Goal: Information Seeking & Learning: Check status

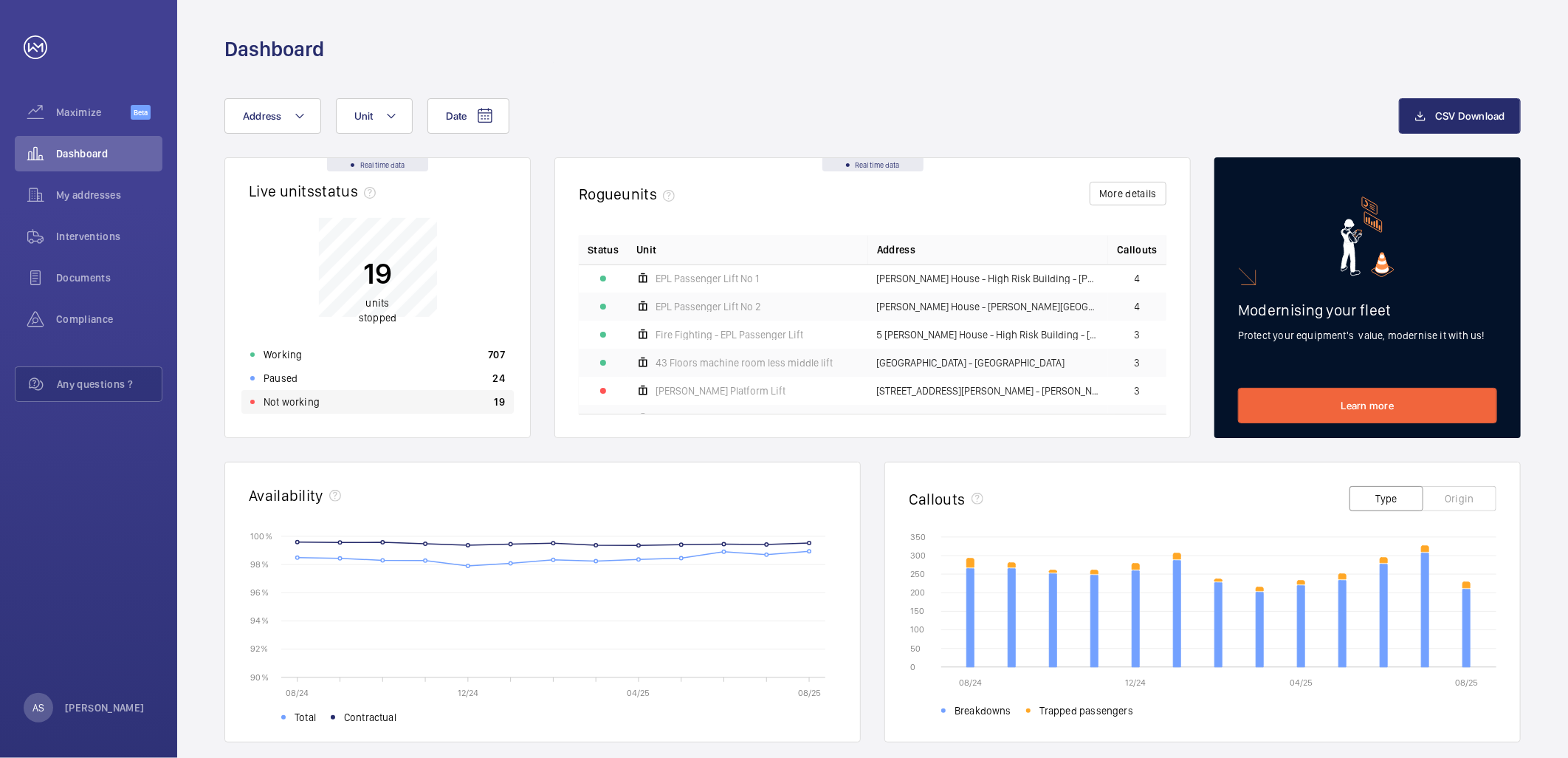
click at [375, 411] on div "Not working 19" at bounding box center [378, 401] width 272 height 23
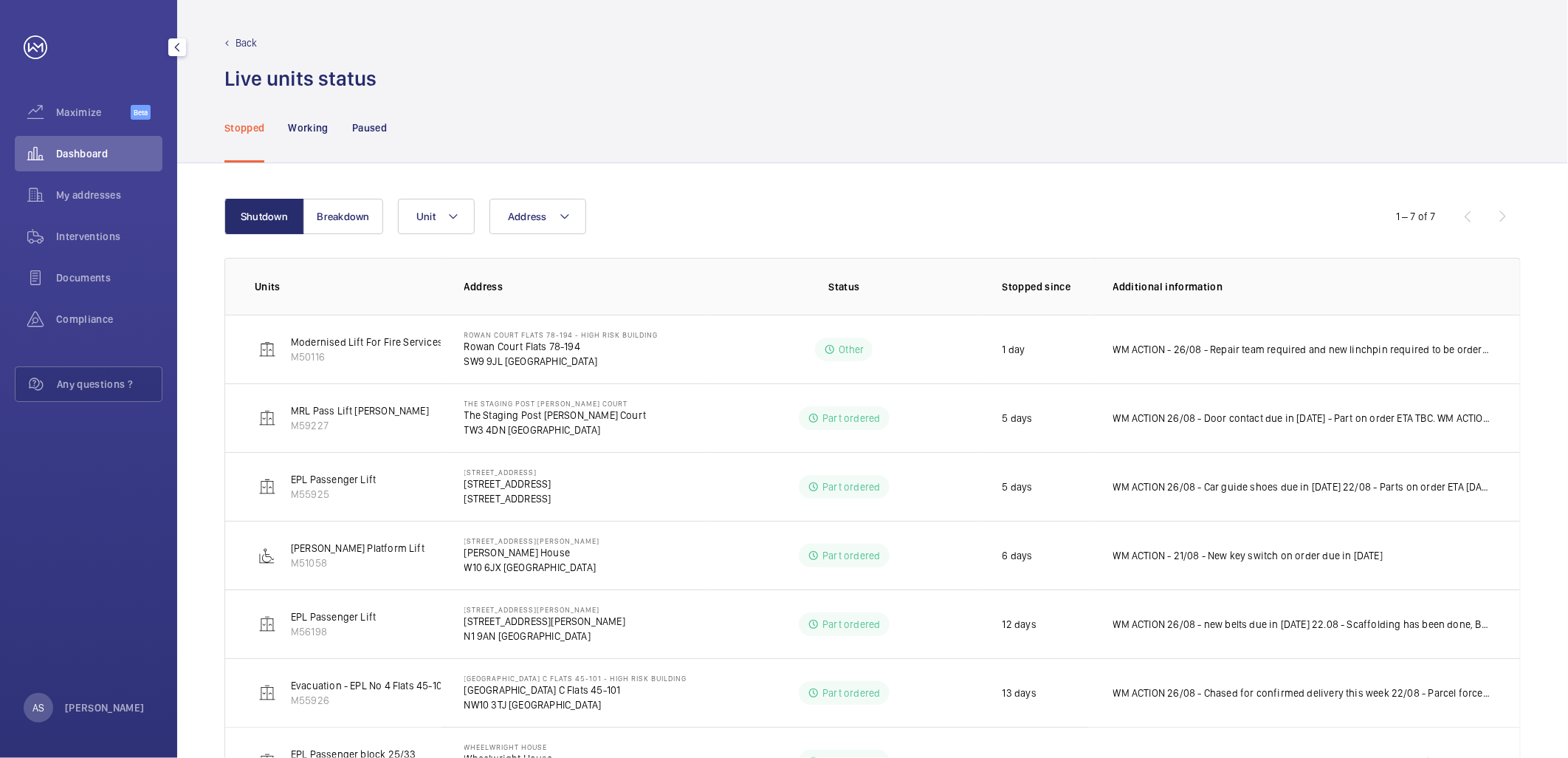
click at [76, 154] on span "Dashboard" at bounding box center [109, 154] width 106 height 15
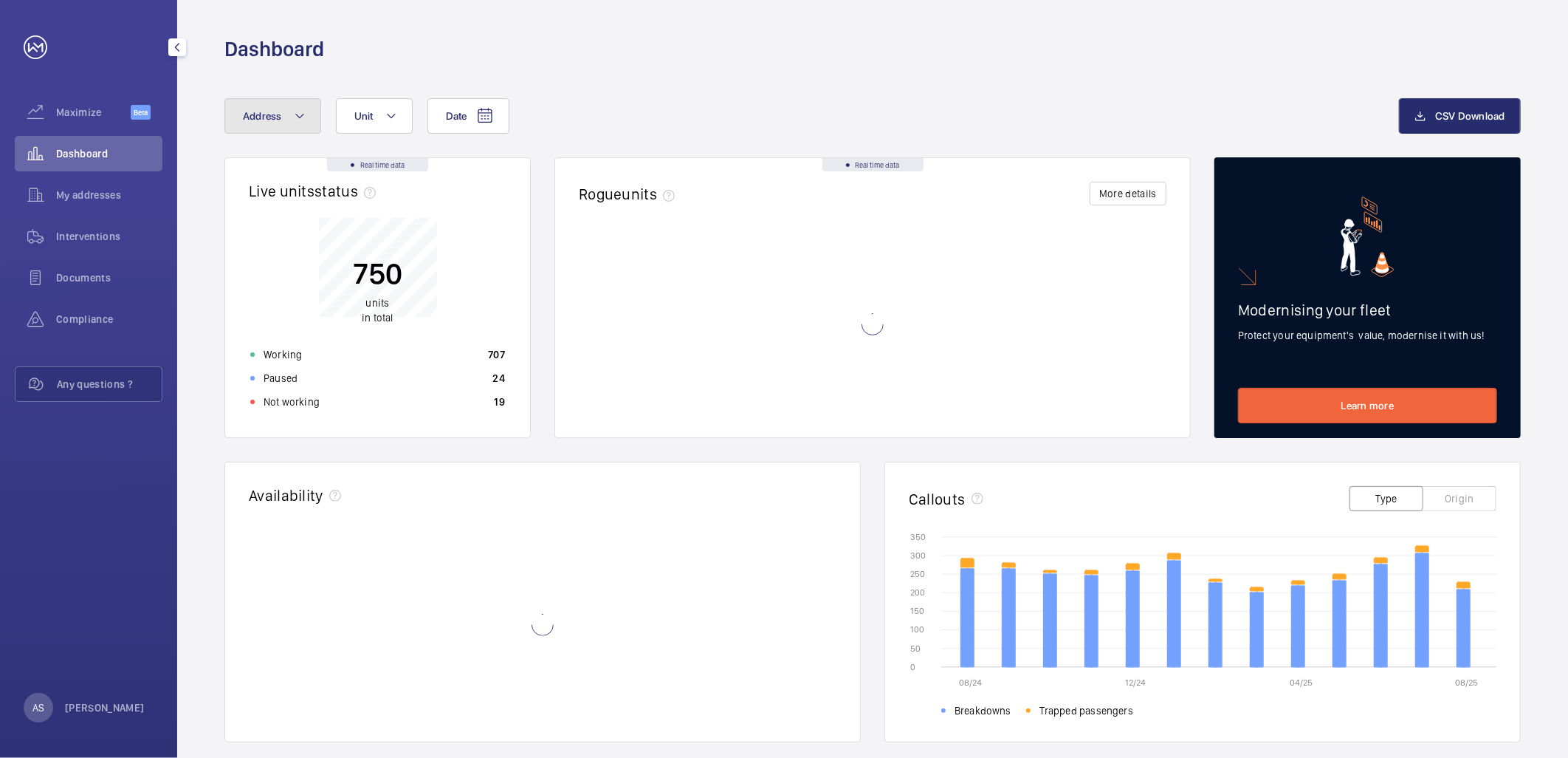
click at [281, 120] on span "Address" at bounding box center [263, 116] width 39 height 12
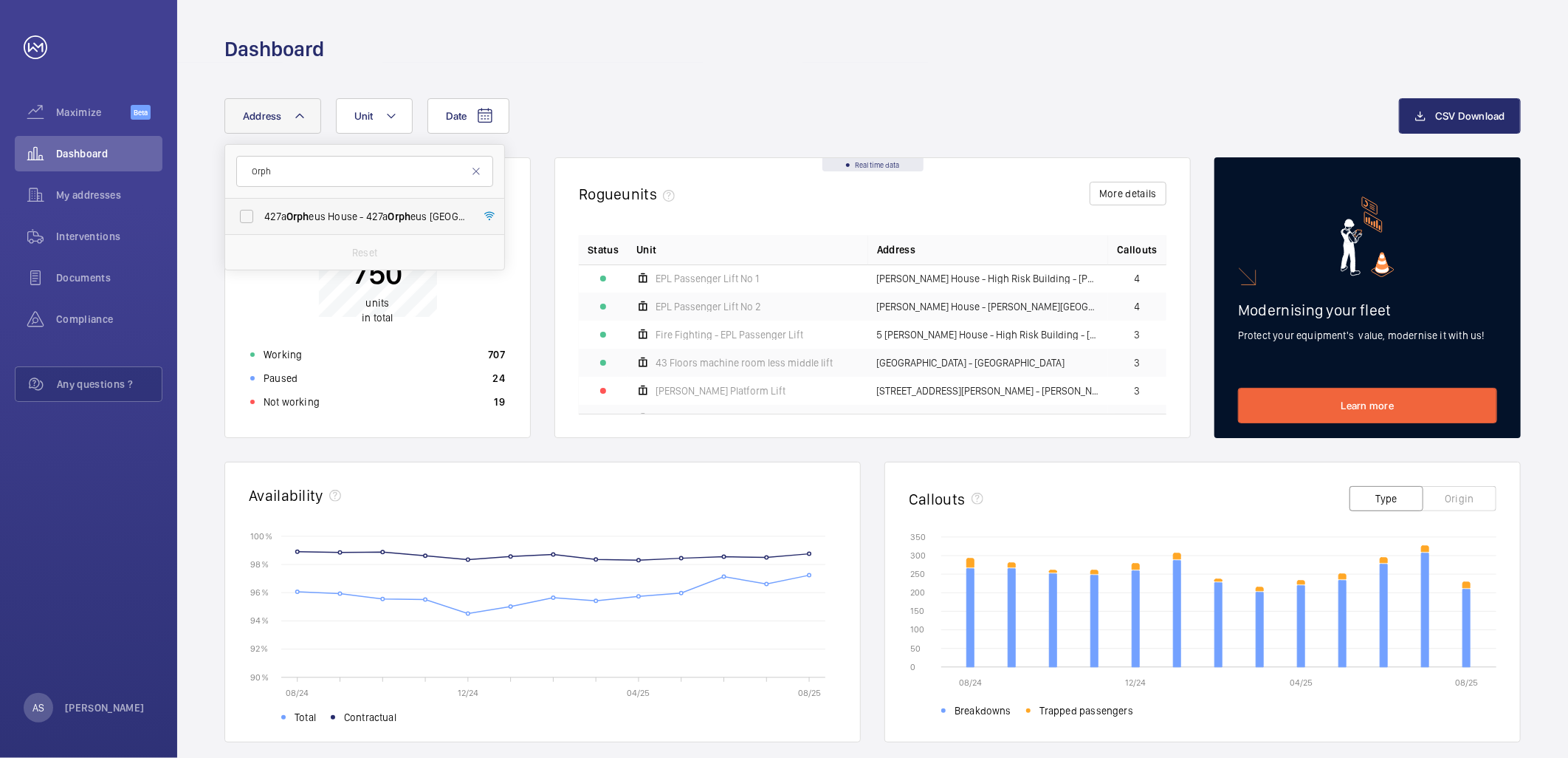
type input "Orph"
click at [328, 217] on span "[STREET_ADDRESS]" at bounding box center [366, 217] width 203 height 15
click at [261, 217] on input "[STREET_ADDRESS]" at bounding box center [246, 216] width 30 height 30
checkbox input "true"
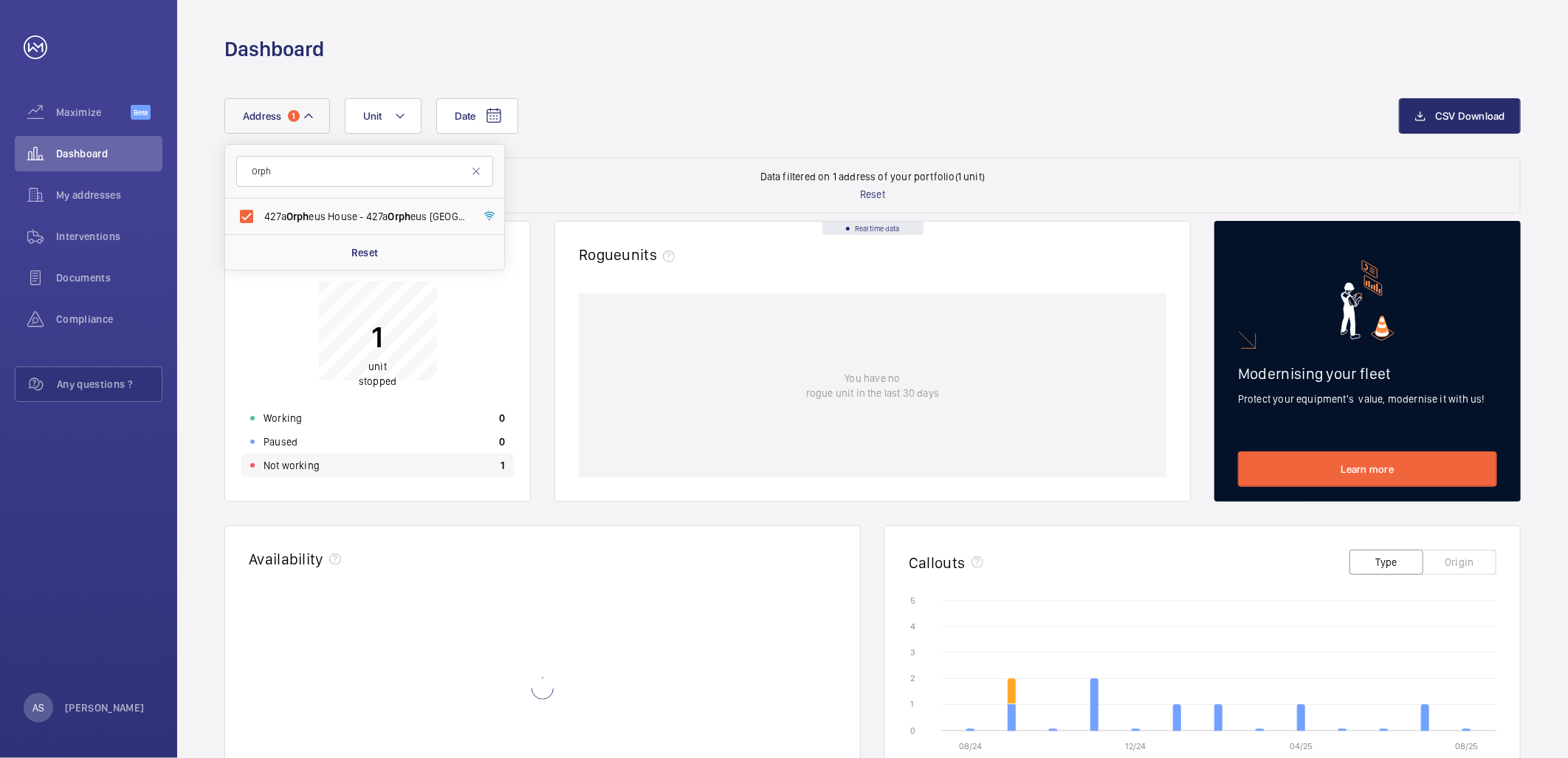
click at [419, 466] on div "Not working 1" at bounding box center [378, 465] width 272 height 23
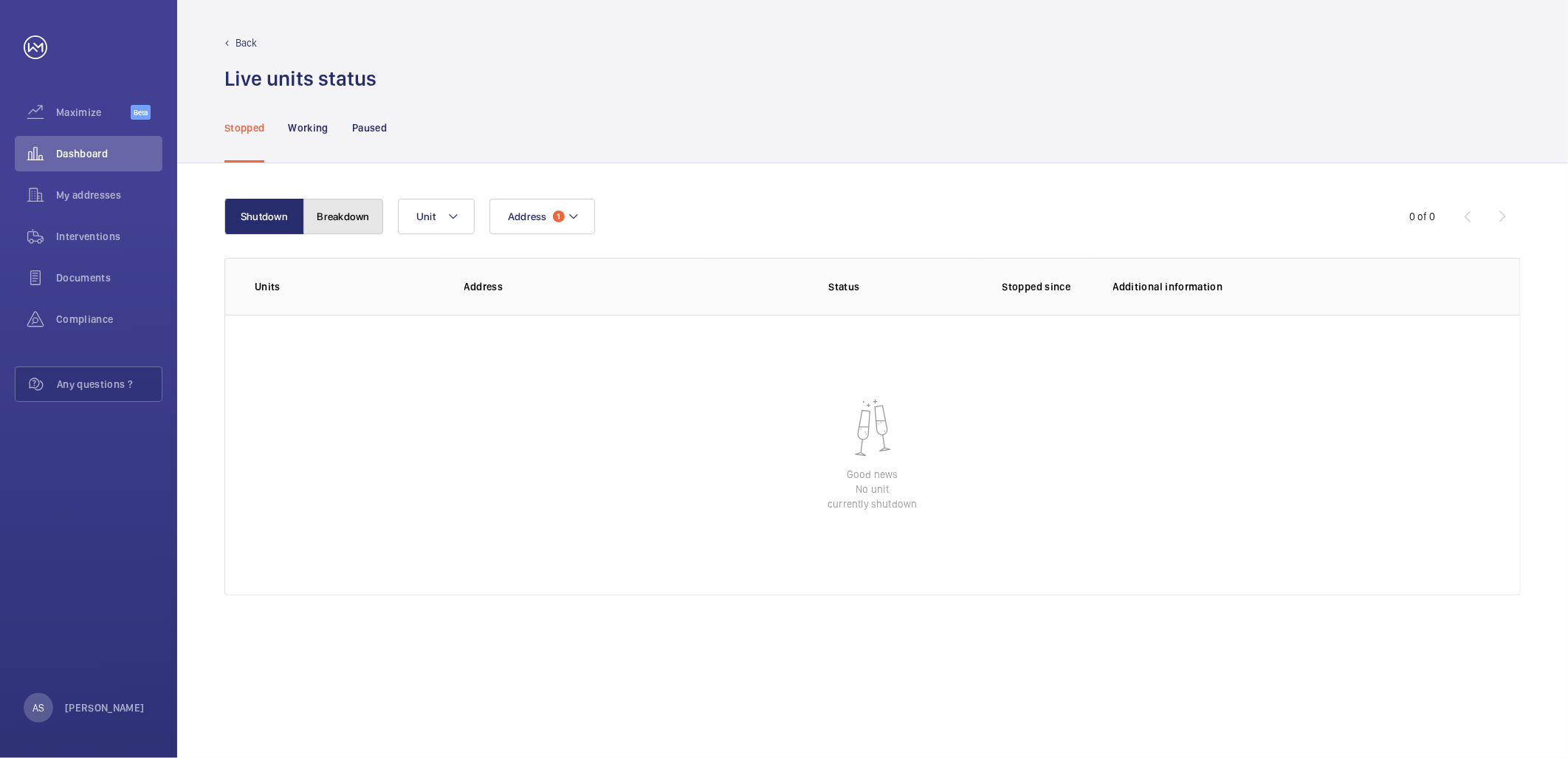
click at [354, 224] on button "Breakdown" at bounding box center [343, 216] width 79 height 36
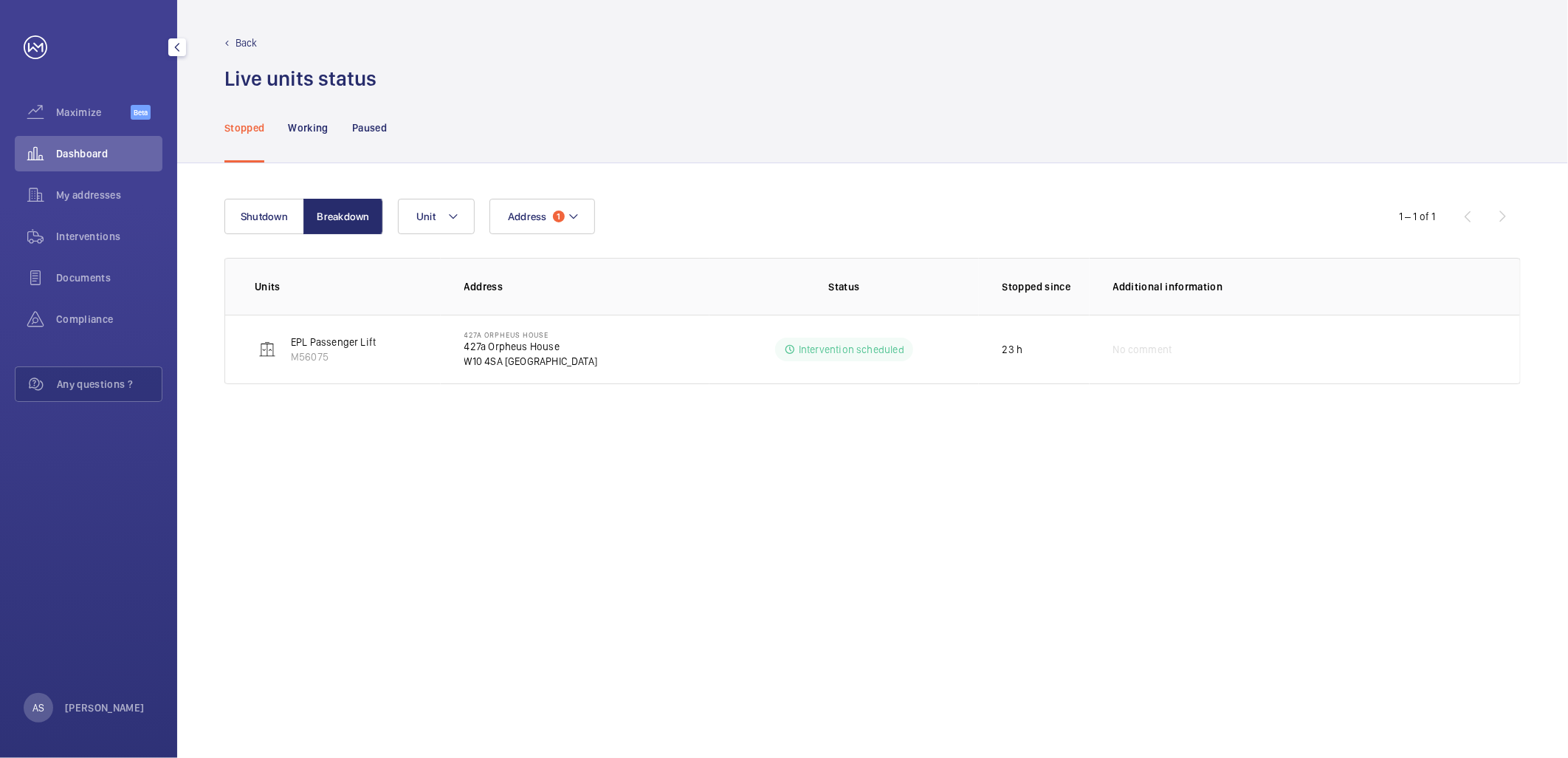
click at [92, 164] on div "Dashboard" at bounding box center [89, 154] width 148 height 36
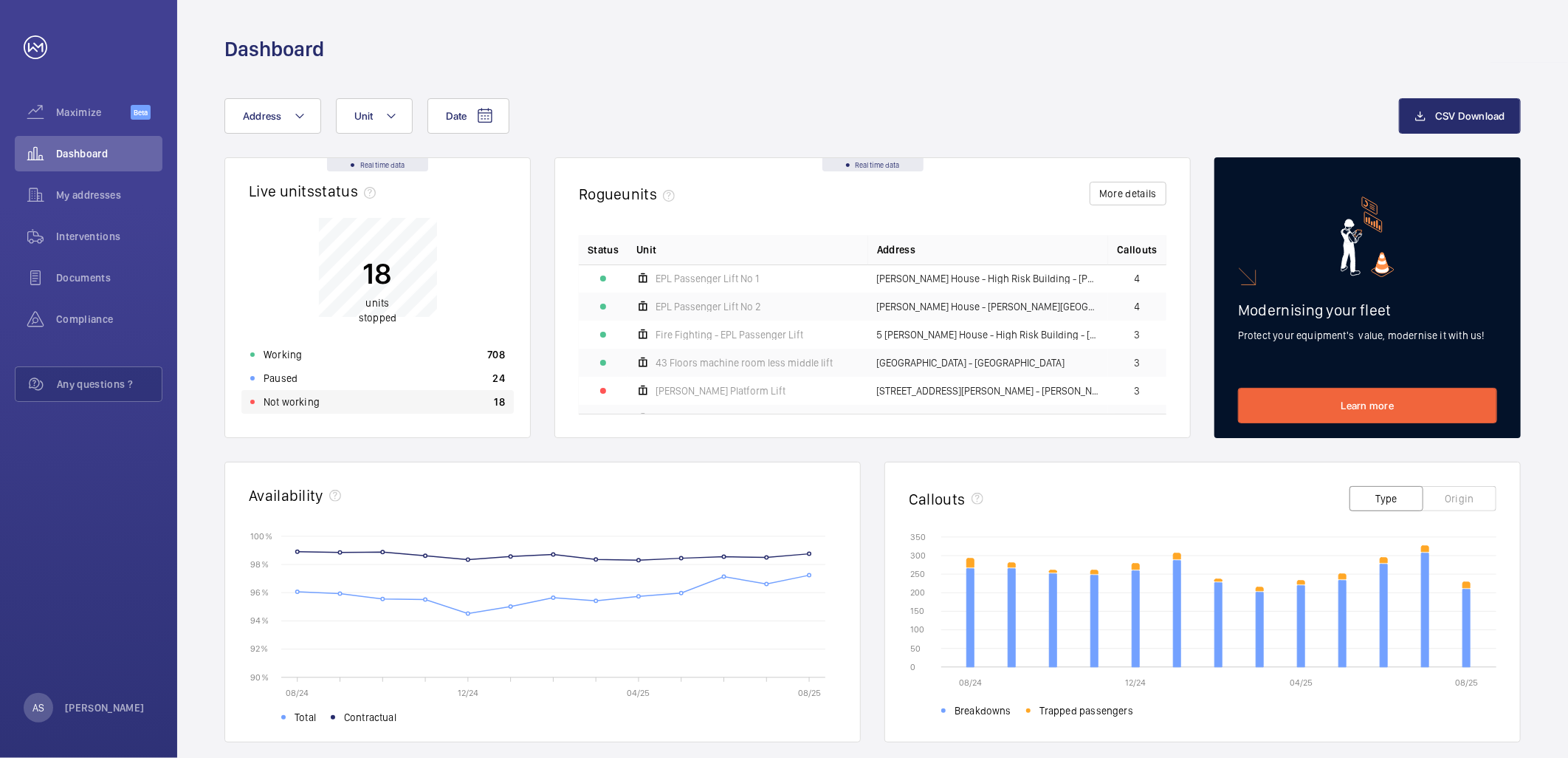
click at [344, 401] on div "Not working 18" at bounding box center [378, 401] width 272 height 23
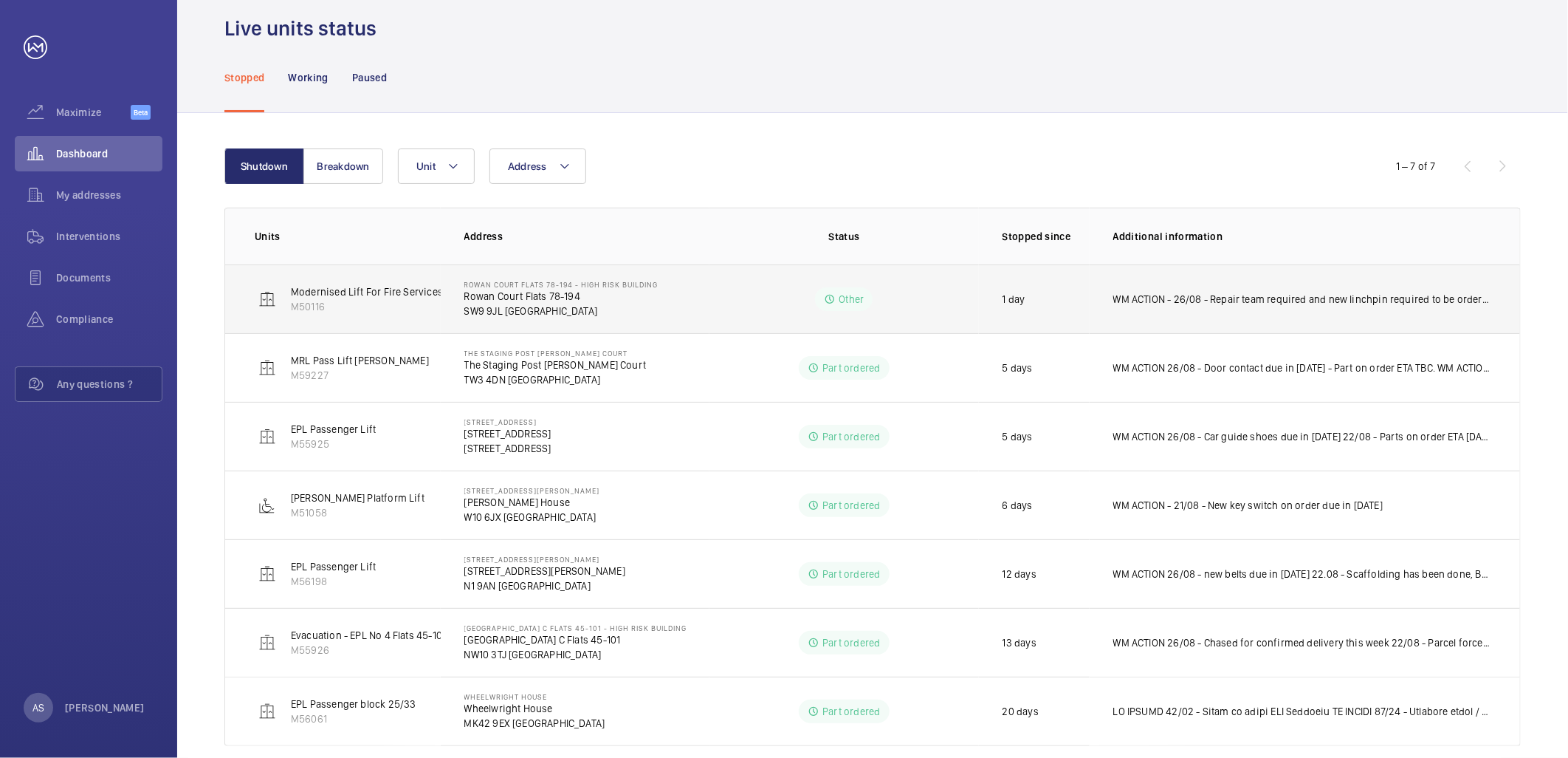
scroll to position [76, 0]
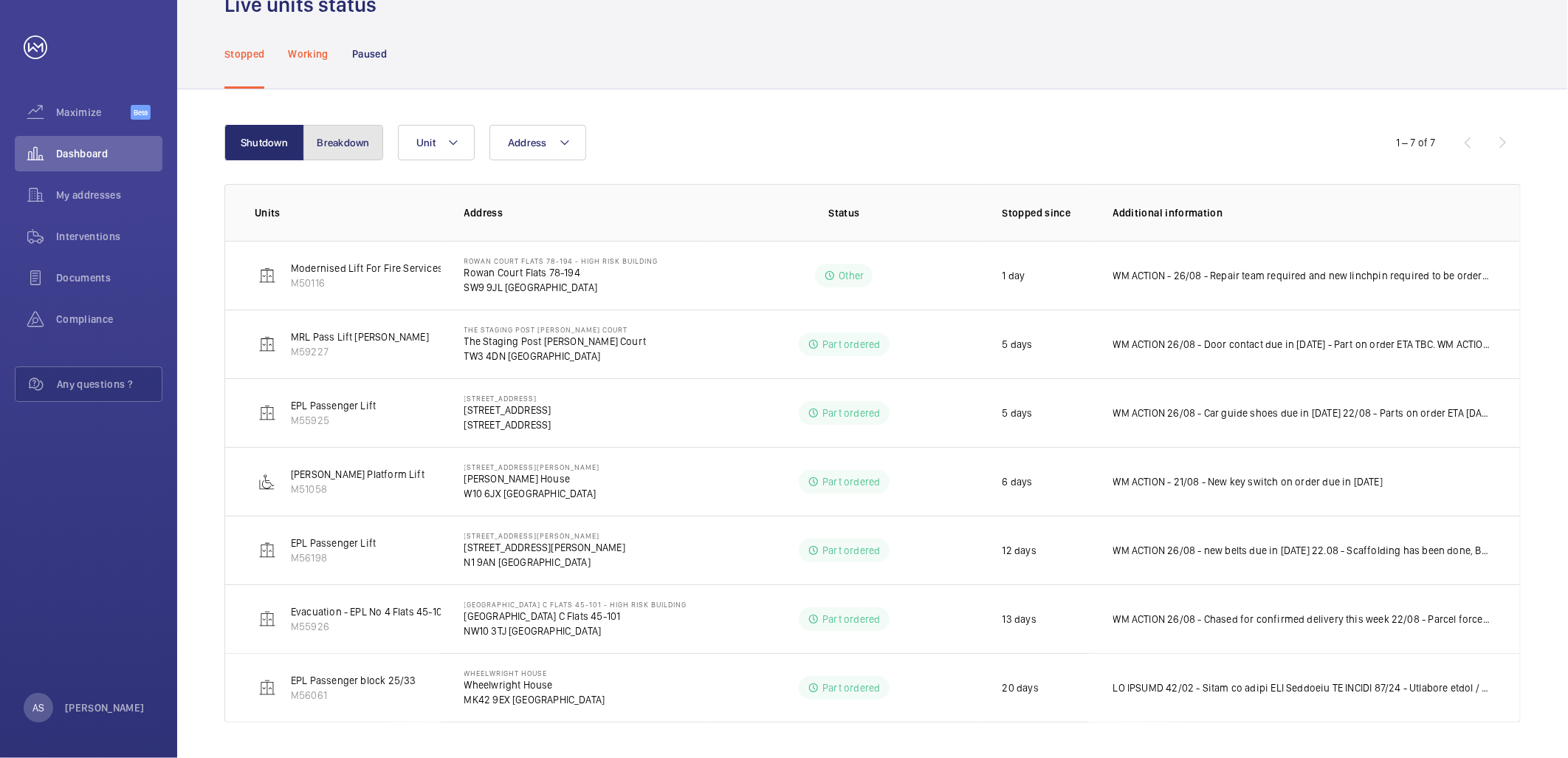
click at [323, 130] on button "Breakdown" at bounding box center [343, 142] width 79 height 36
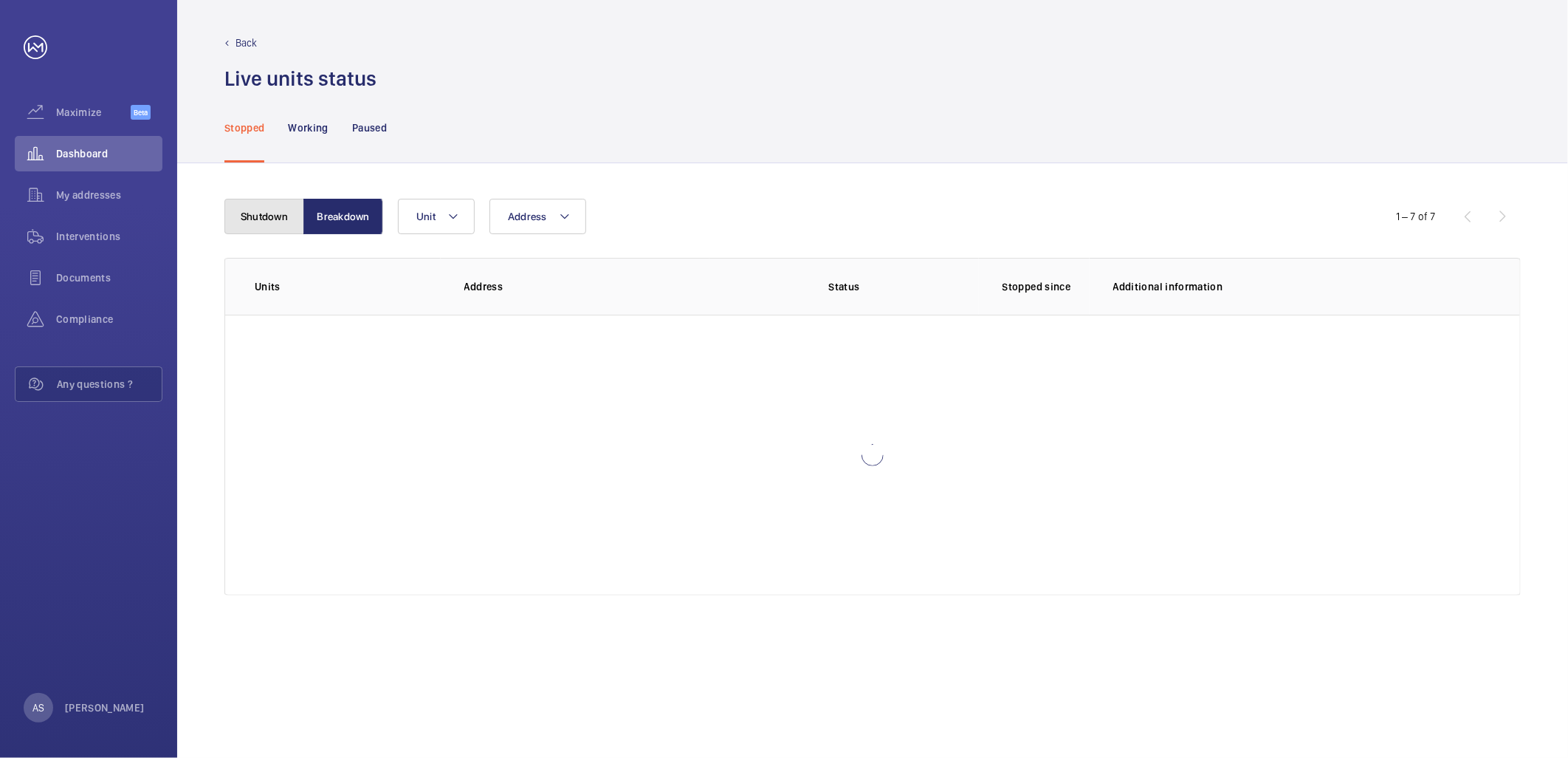
click at [275, 225] on button "Shutdown" at bounding box center [264, 216] width 79 height 36
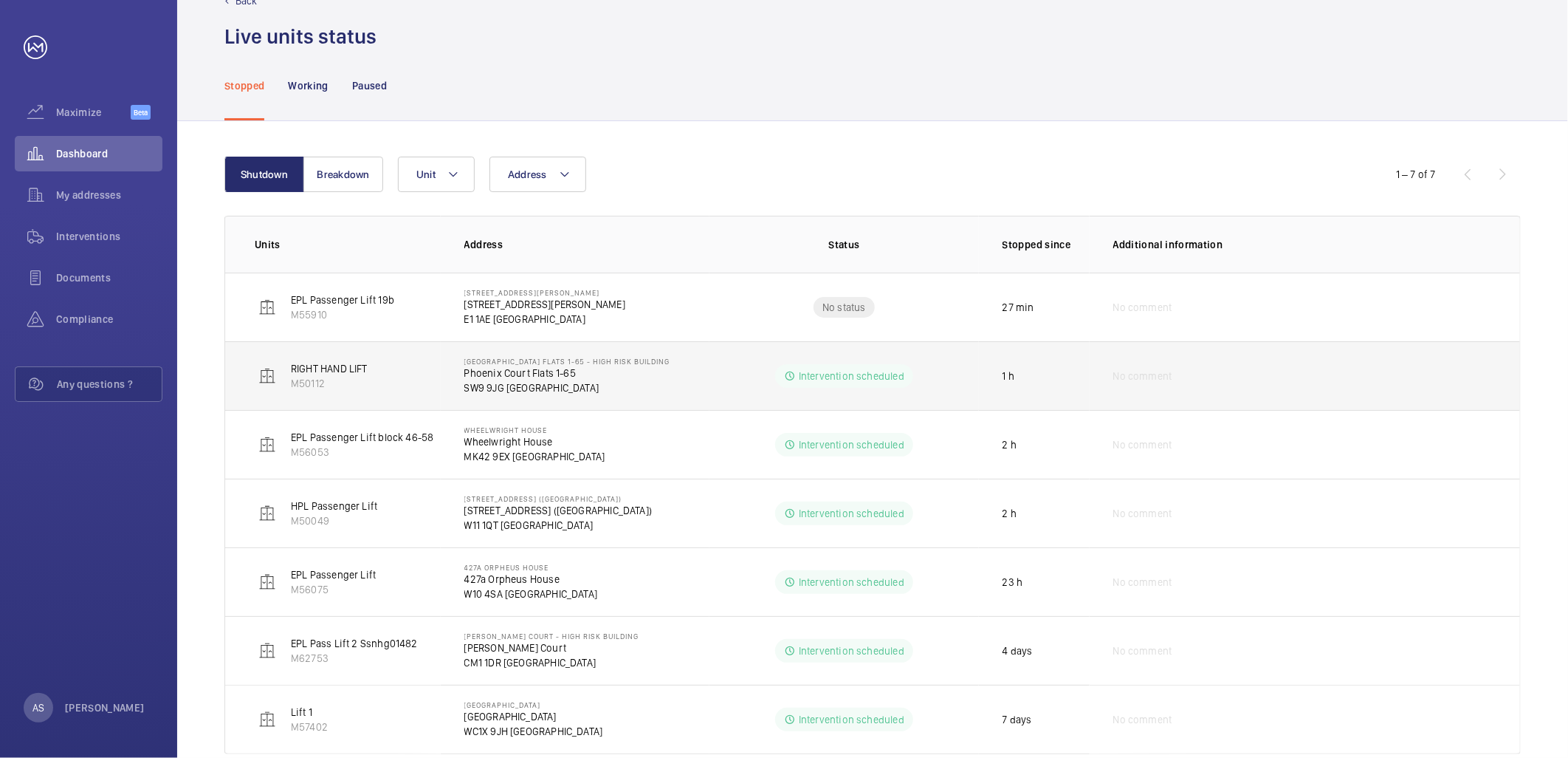
scroll to position [76, 0]
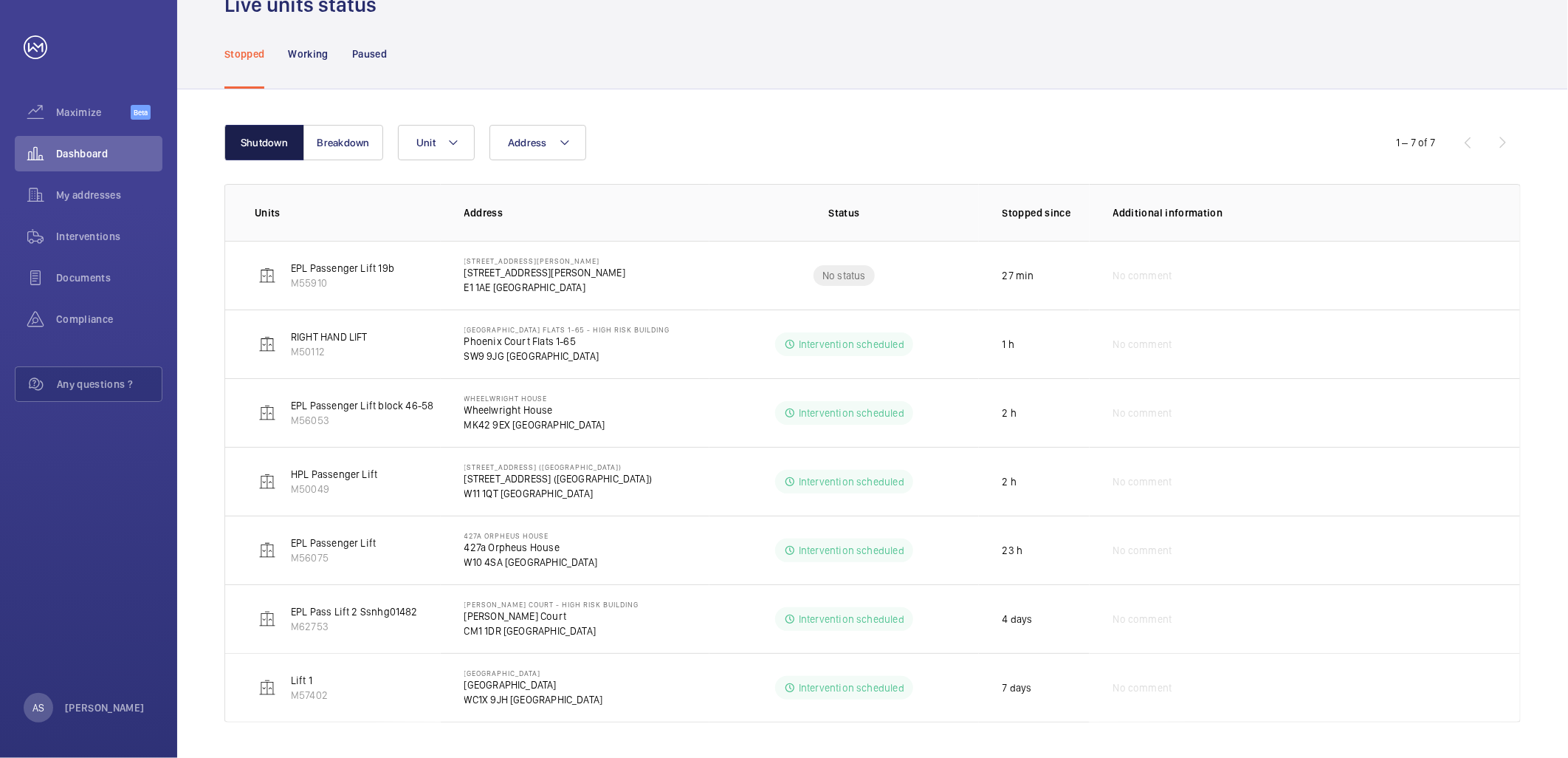
click at [264, 140] on button "Shutdown" at bounding box center [264, 142] width 79 height 36
click at [137, 158] on span "Dashboard" at bounding box center [109, 154] width 106 height 15
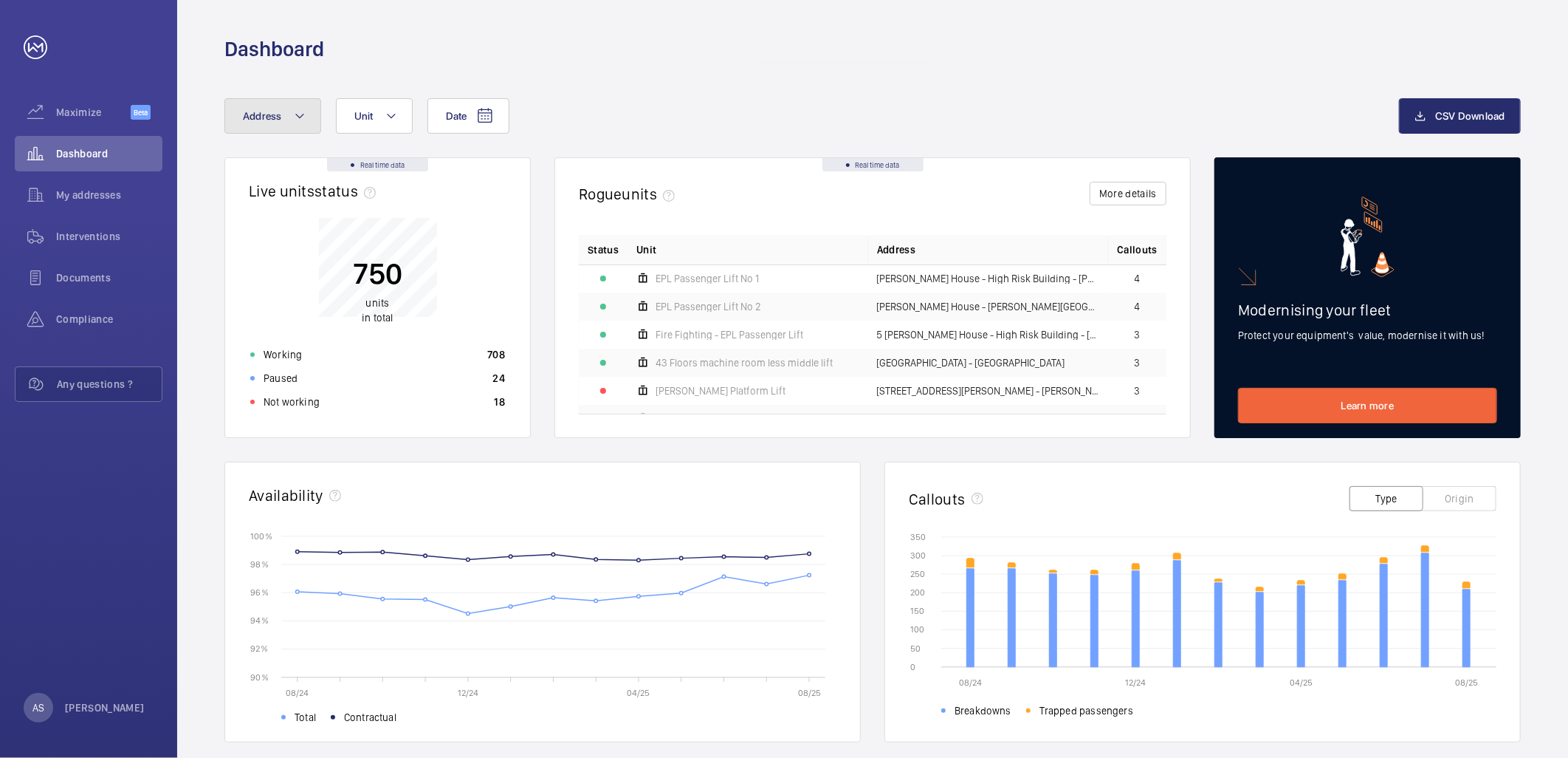
click at [259, 121] on span "Address" at bounding box center [263, 116] width 39 height 12
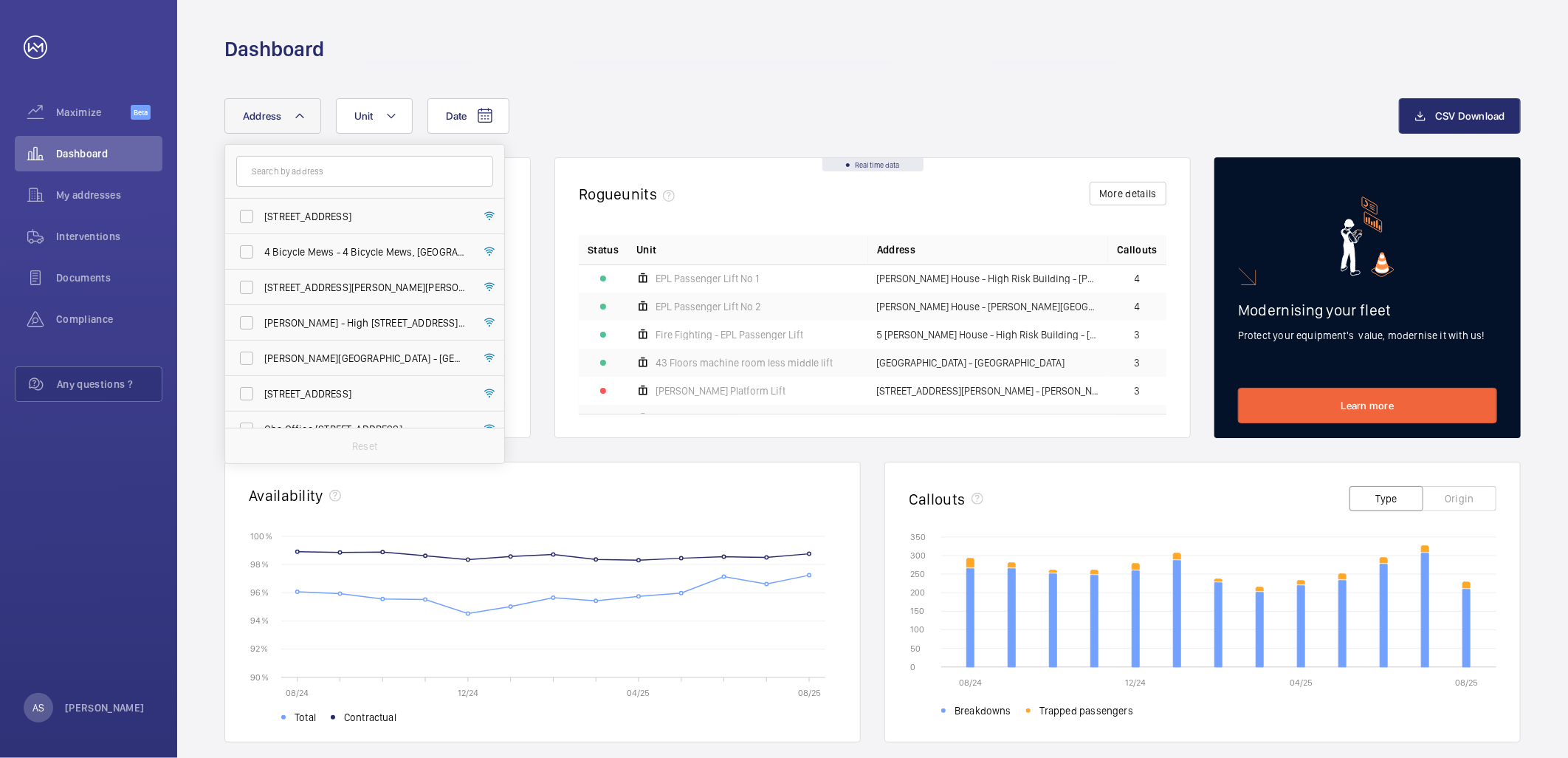
click at [596, 106] on div "Date Address [STREET_ADDRESS] 4 Bicycle Mews - 4 [STREET_ADDRESS][GEOGRAPHIC_DA…" at bounding box center [812, 116] width 1174 height 36
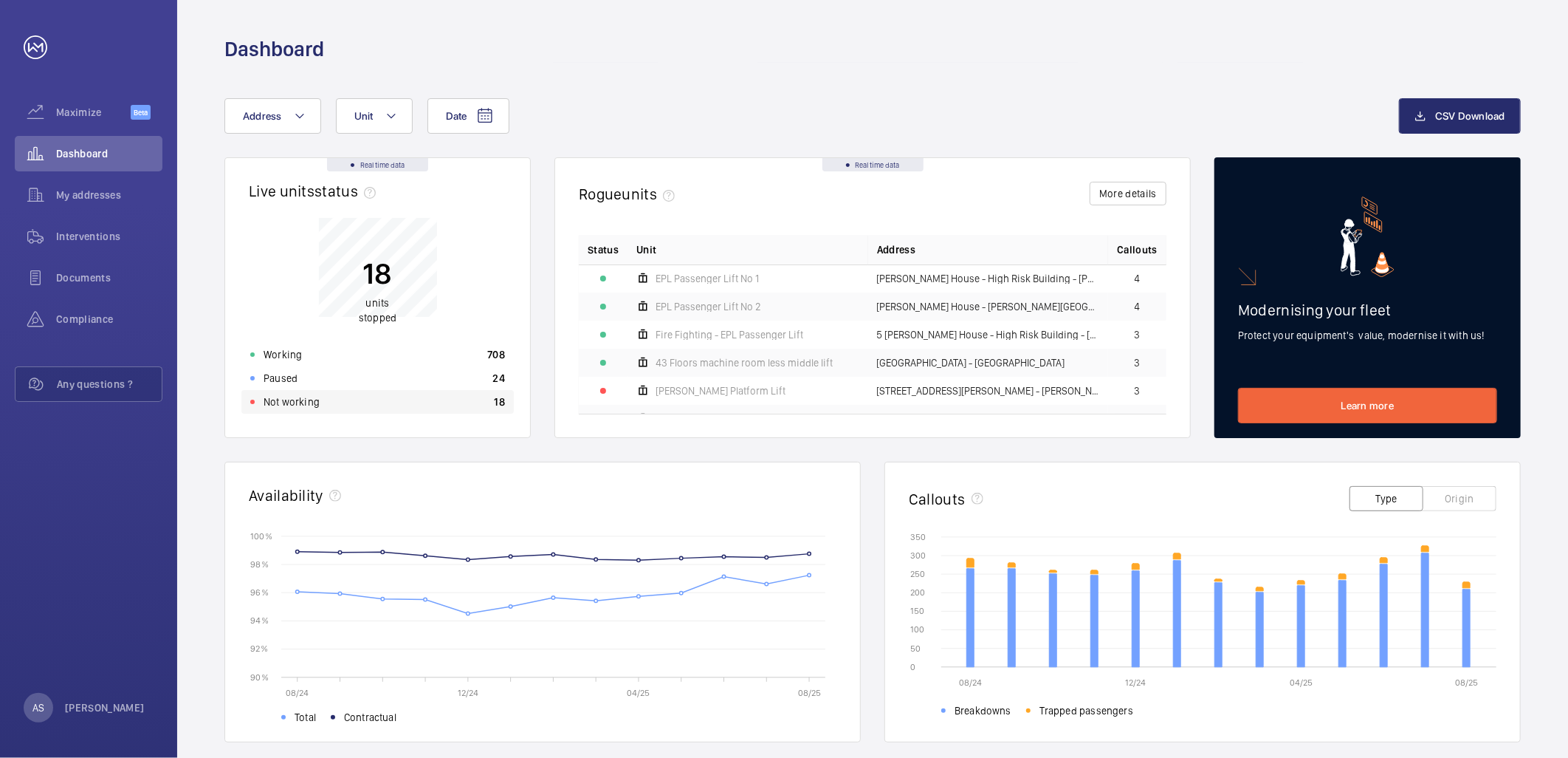
drag, startPoint x: 370, startPoint y: 397, endPoint x: 362, endPoint y: 397, distance: 8.0
click at [362, 397] on div "Not working 18" at bounding box center [378, 401] width 272 height 23
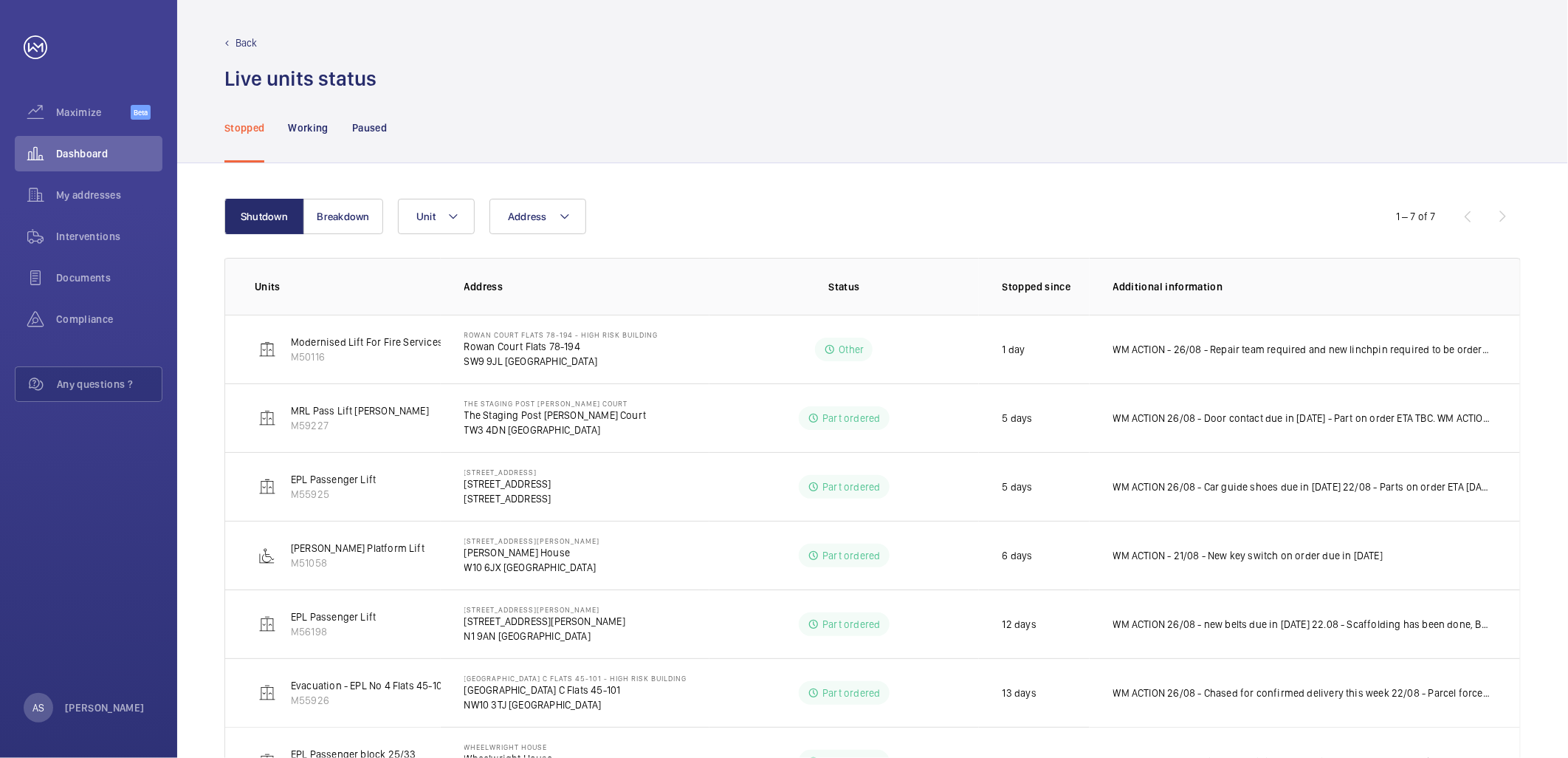
click at [248, 37] on p "Back" at bounding box center [246, 43] width 22 height 15
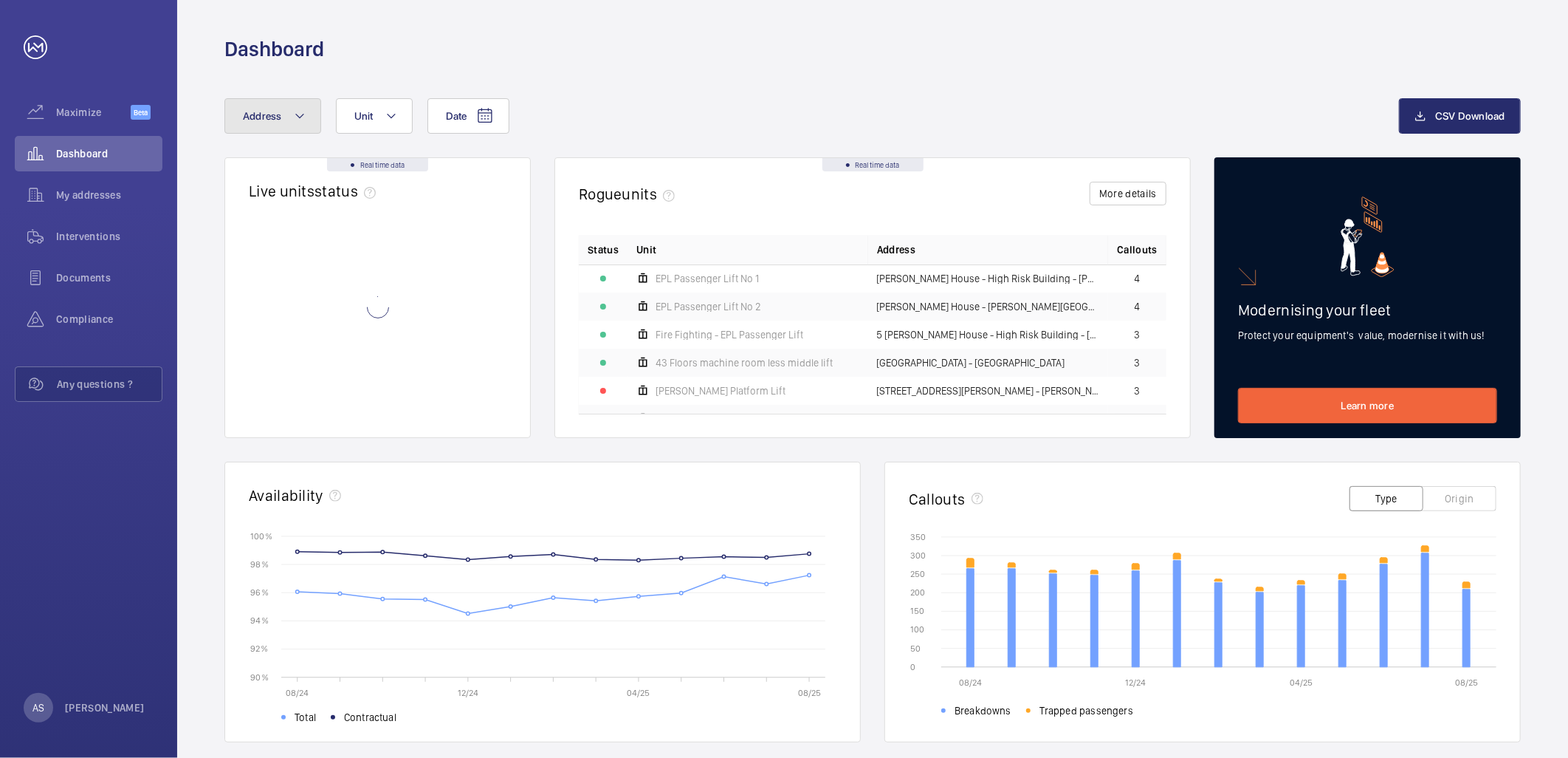
click at [287, 126] on button "Address" at bounding box center [273, 116] width 97 height 36
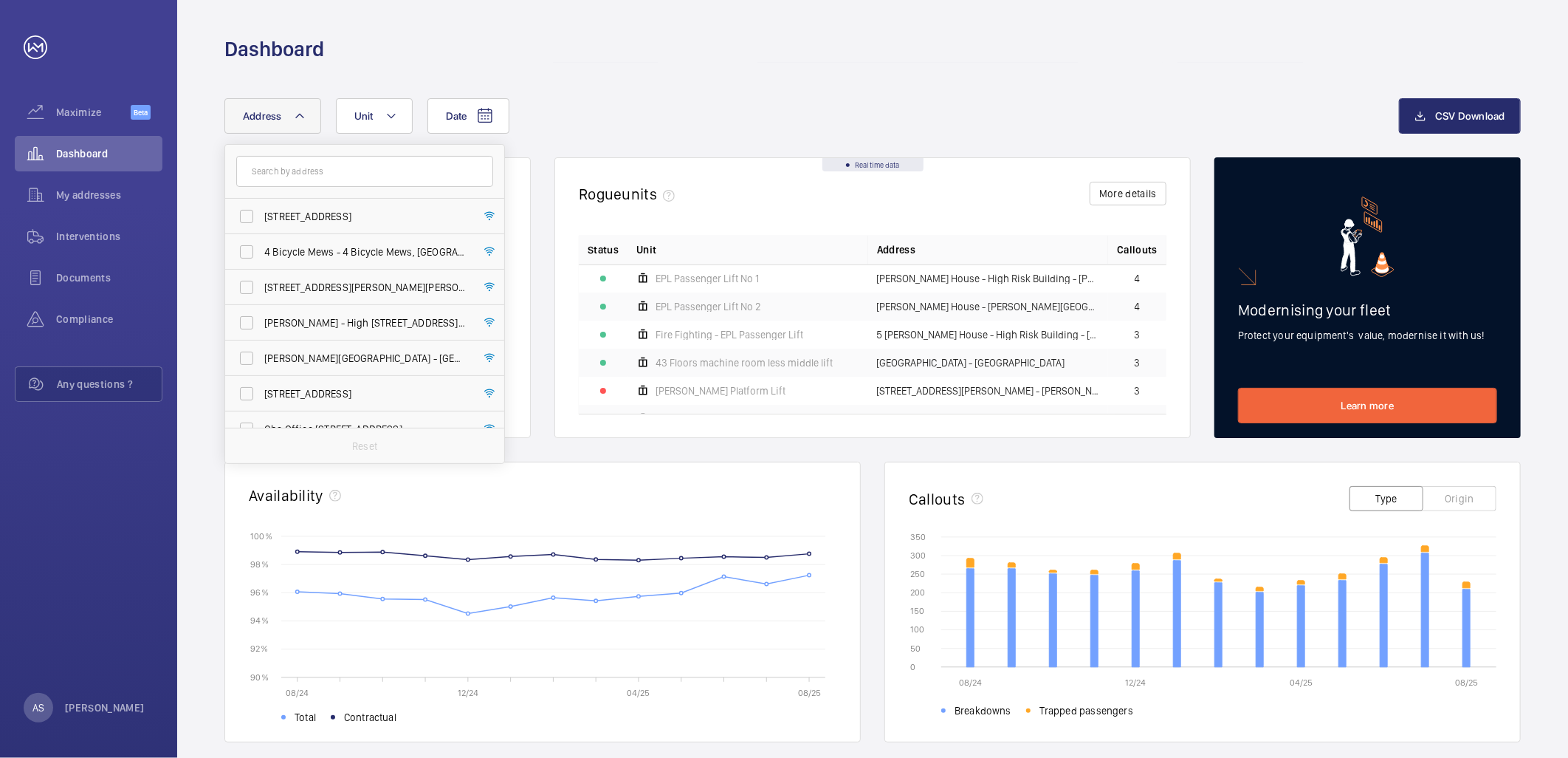
click at [321, 177] on input "text" at bounding box center [365, 171] width 257 height 31
click at [315, 167] on input "text" at bounding box center [365, 171] width 257 height 31
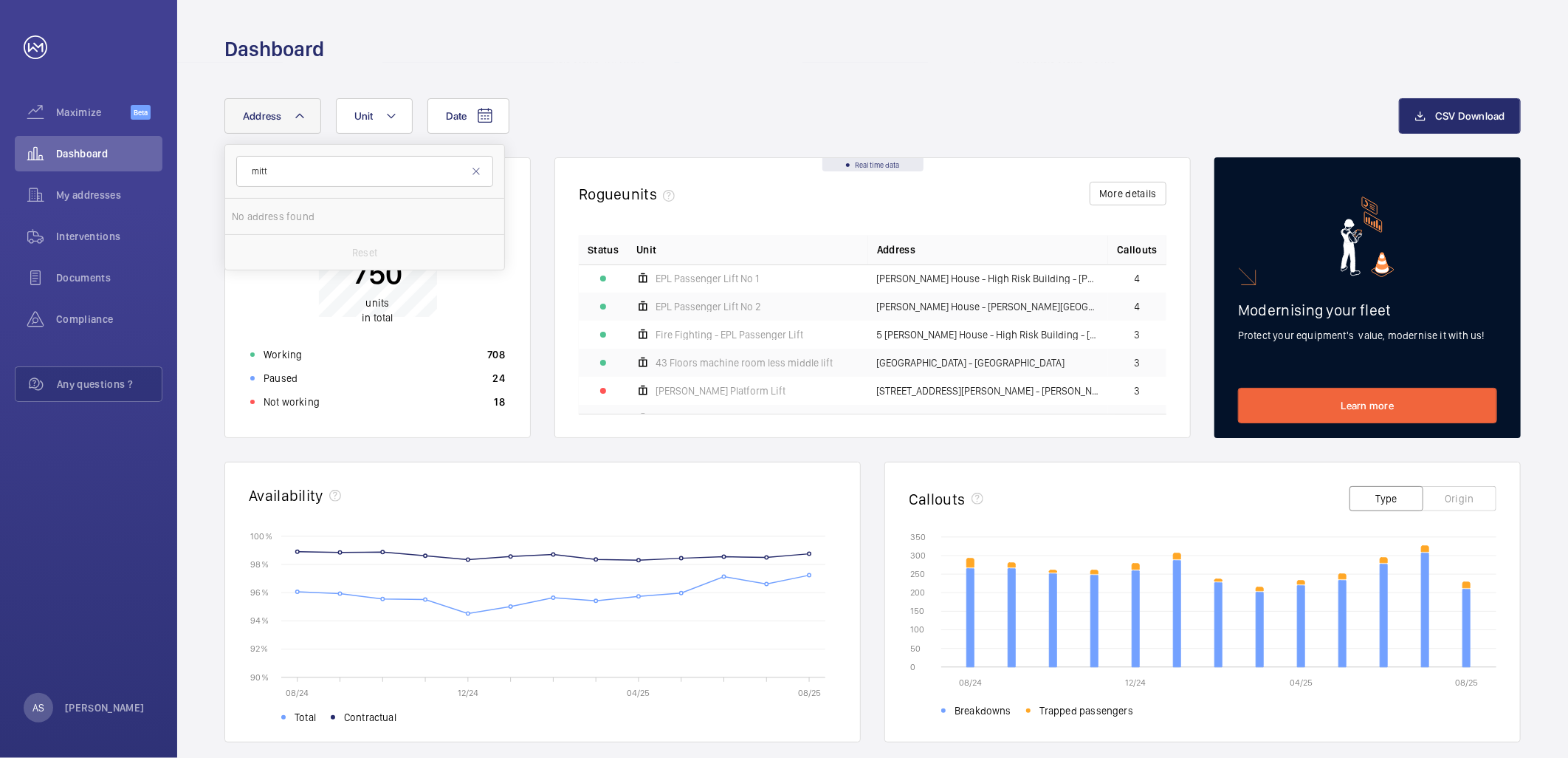
type input "mit"
drag, startPoint x: 283, startPoint y: 175, endPoint x: 148, endPoint y: 173, distance: 135.0
click at [154, 176] on mat-sidenav-content "Maximize Beta Dashboard My addresses Interventions Documents Compliance Any que…" at bounding box center [784, 379] width 1568 height 758
click at [300, 120] on mat-icon at bounding box center [300, 115] width 12 height 17
type input "TW3 4FB"
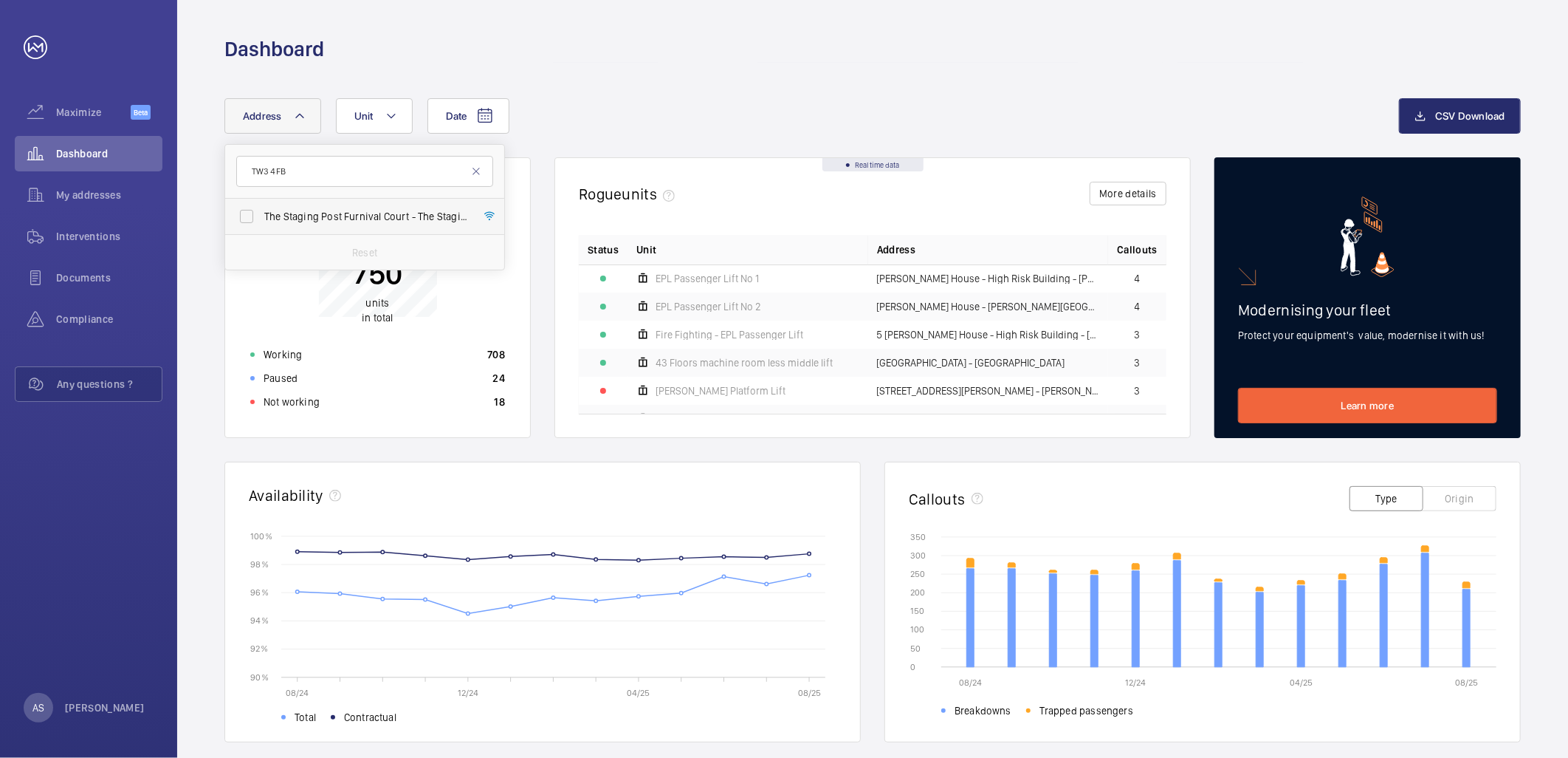
click at [350, 209] on span "The Staging Post Furnival Court - The Staging Post [STREET_ADDRESS]" at bounding box center [366, 217] width 203 height 15
click at [261, 209] on input "The Staging Post Furnival Court - The Staging Post [STREET_ADDRESS]" at bounding box center [246, 216] width 30 height 30
checkbox input "true"
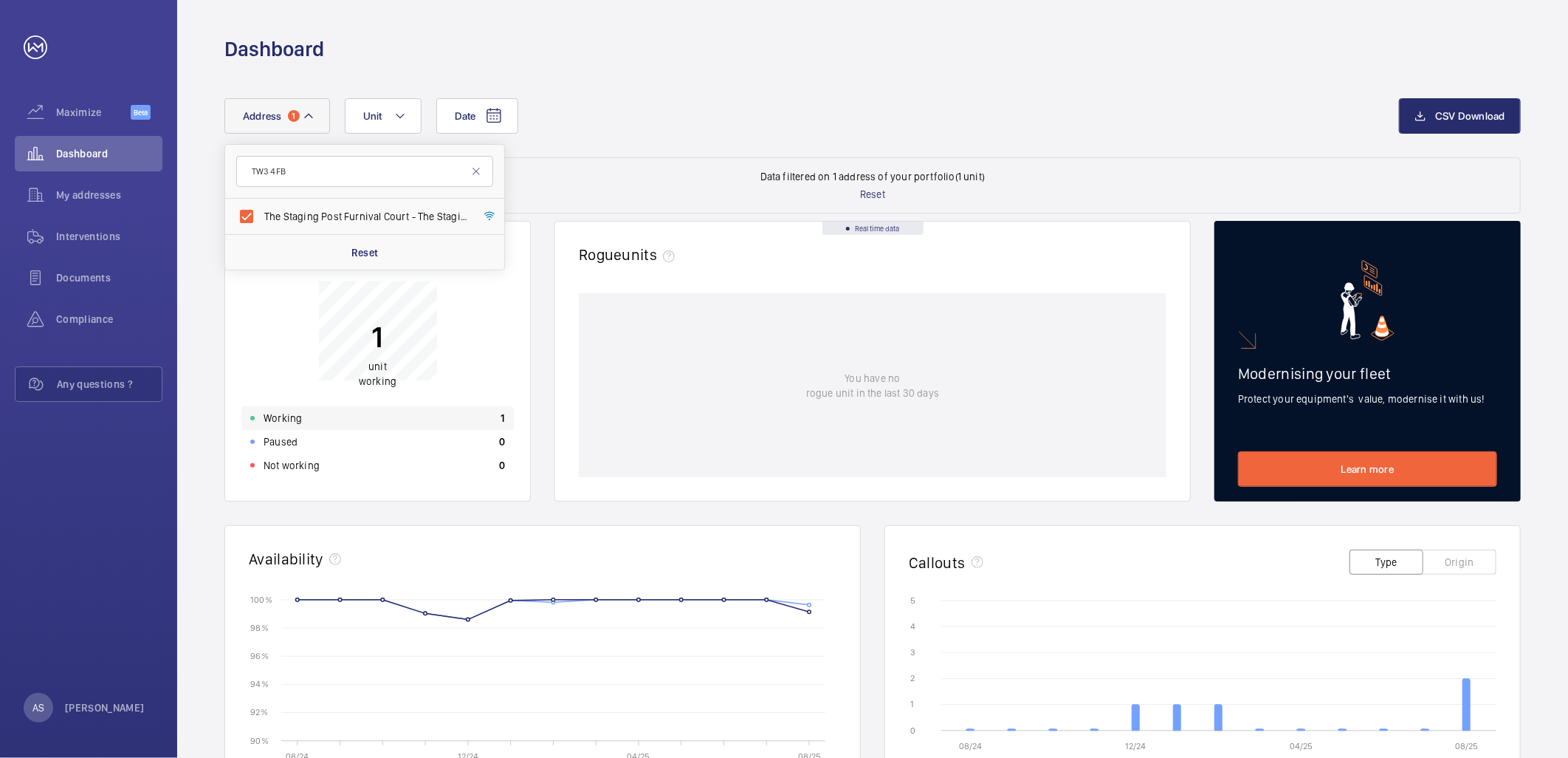
click at [382, 413] on div "Working 1" at bounding box center [378, 418] width 272 height 23
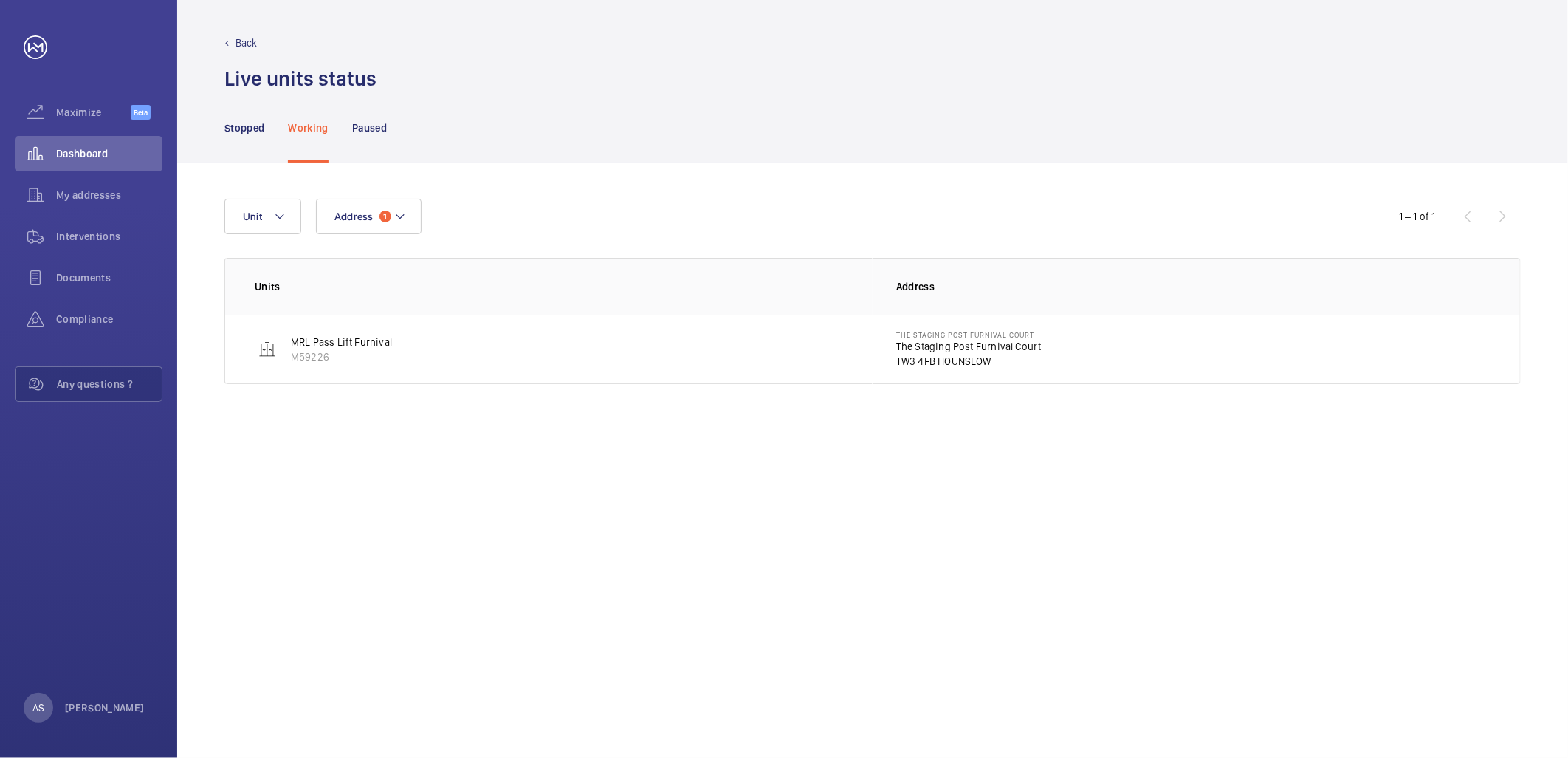
click at [955, 348] on p "The Staging Post Furnival Court" at bounding box center [969, 347] width 145 height 15
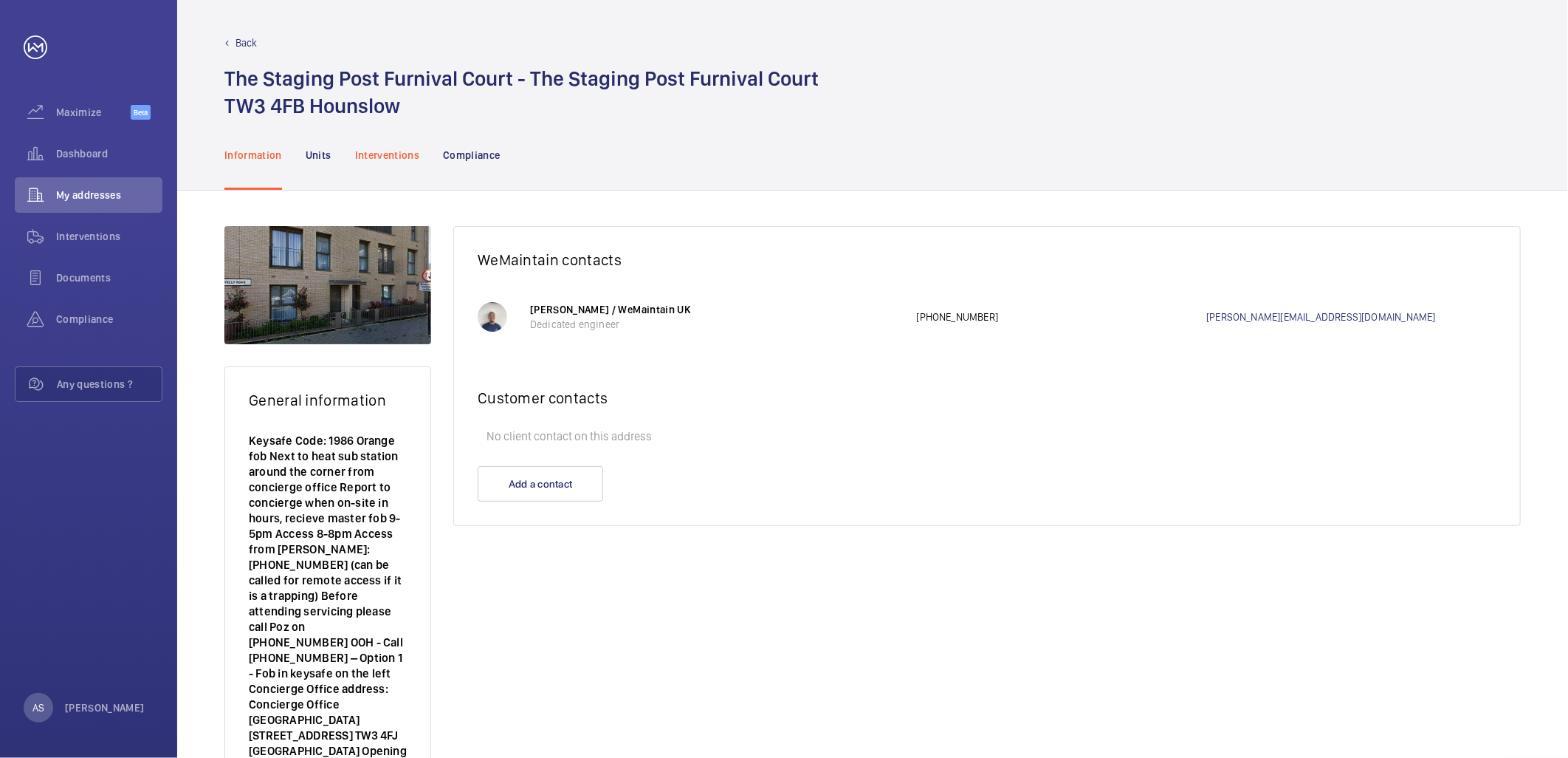
click at [390, 154] on p "Interventions" at bounding box center [387, 155] width 65 height 15
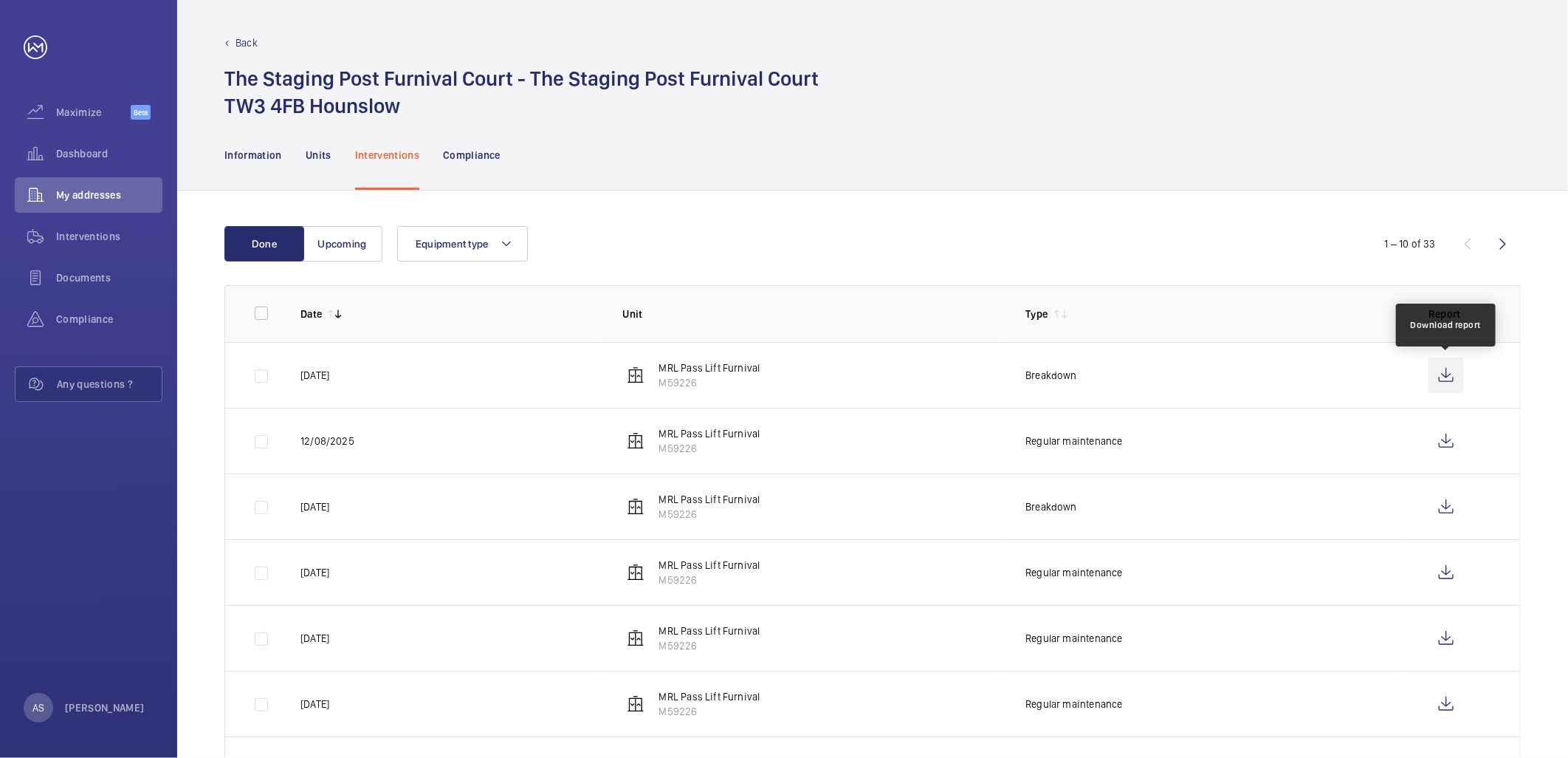
click at [1458, 375] on wm-front-icon-button at bounding box center [1446, 375] width 36 height 36
click at [259, 34] on div "Back The Staging Post Furnival Court - The Staging Post Furnival Court TW3 4FB …" at bounding box center [873, 60] width 1391 height 120
click at [244, 45] on p "Back" at bounding box center [246, 43] width 22 height 15
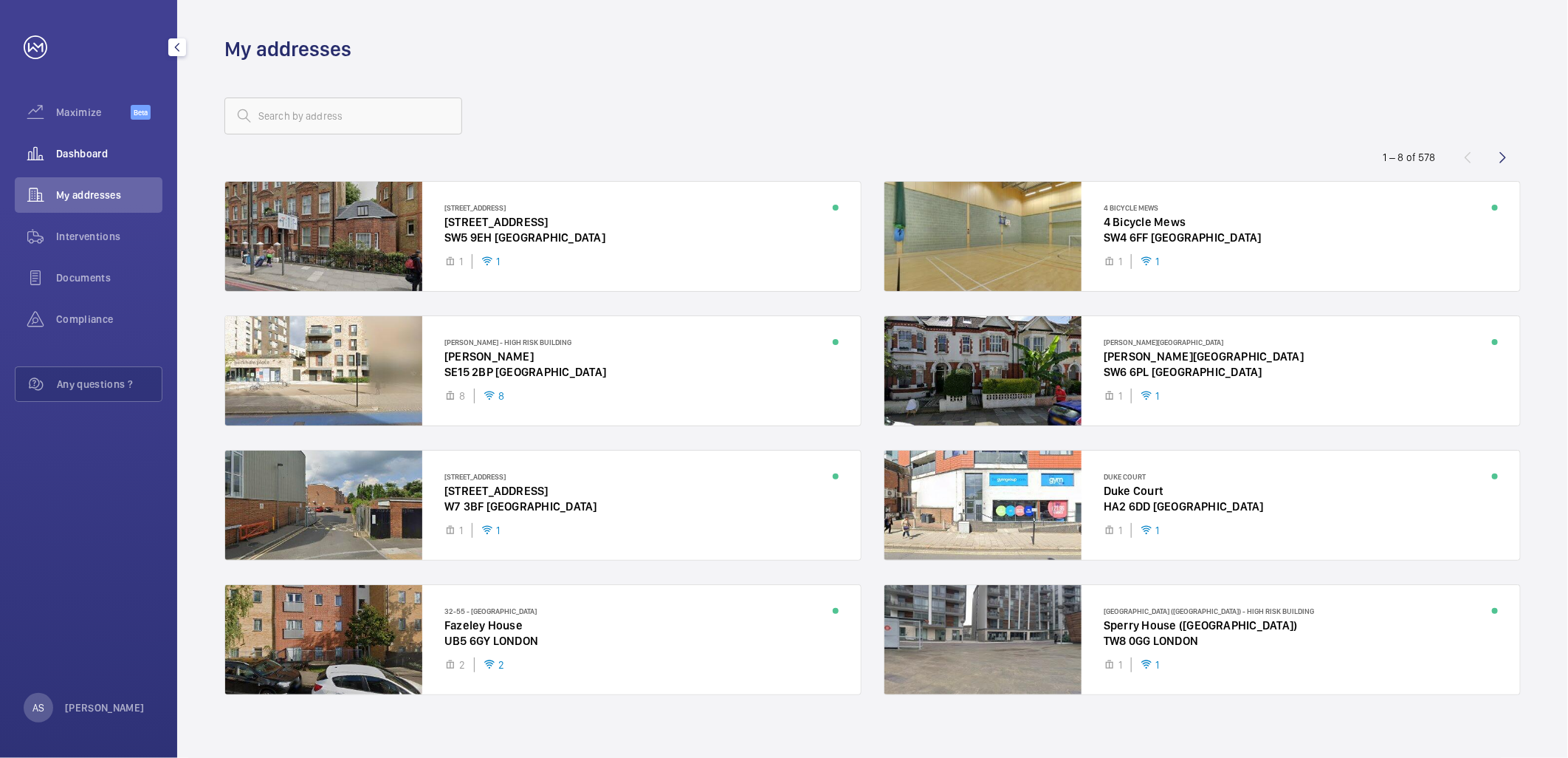
click at [68, 148] on span "Dashboard" at bounding box center [109, 154] width 106 height 15
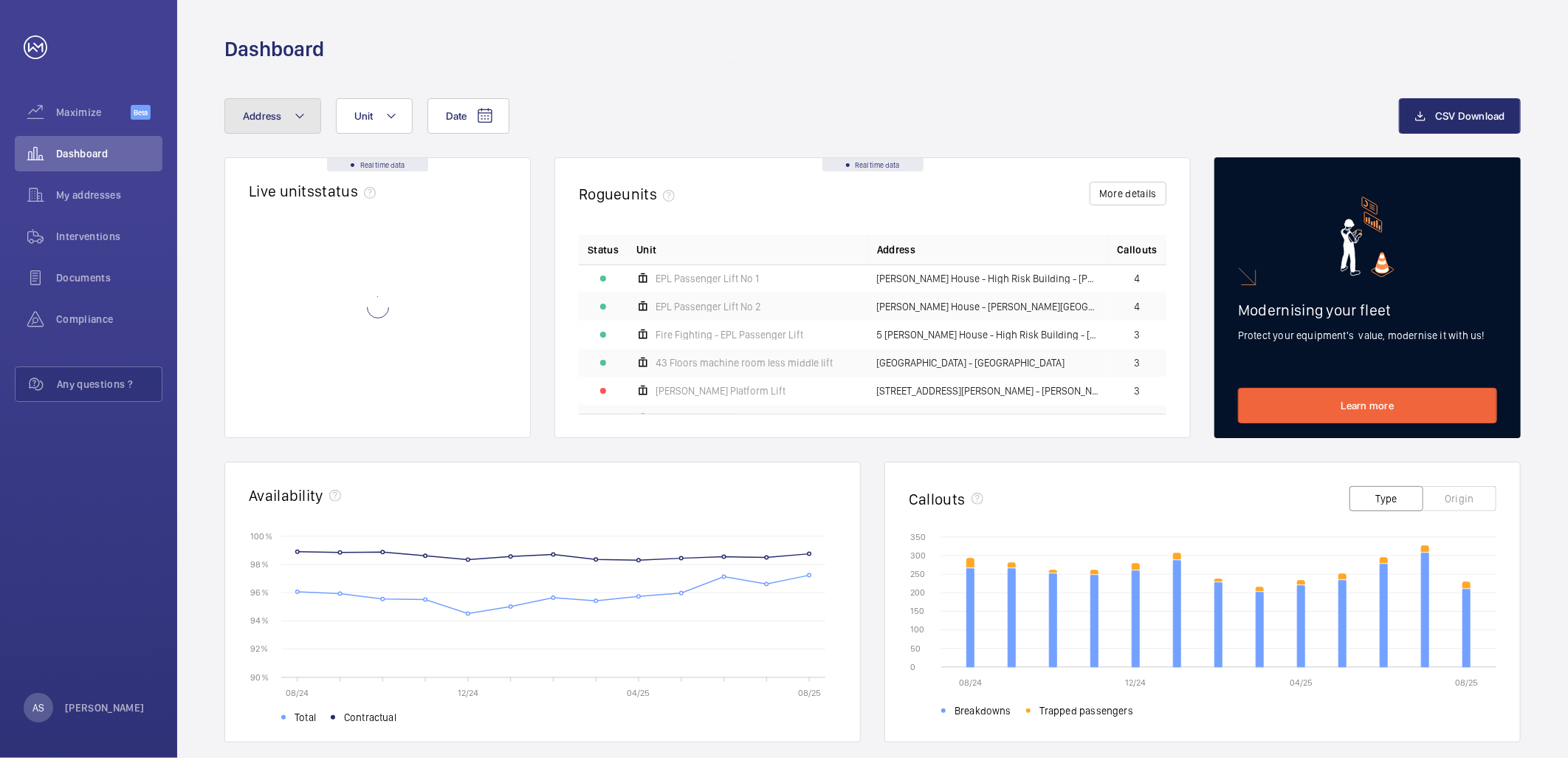
click at [300, 126] on button "Address" at bounding box center [273, 116] width 97 height 36
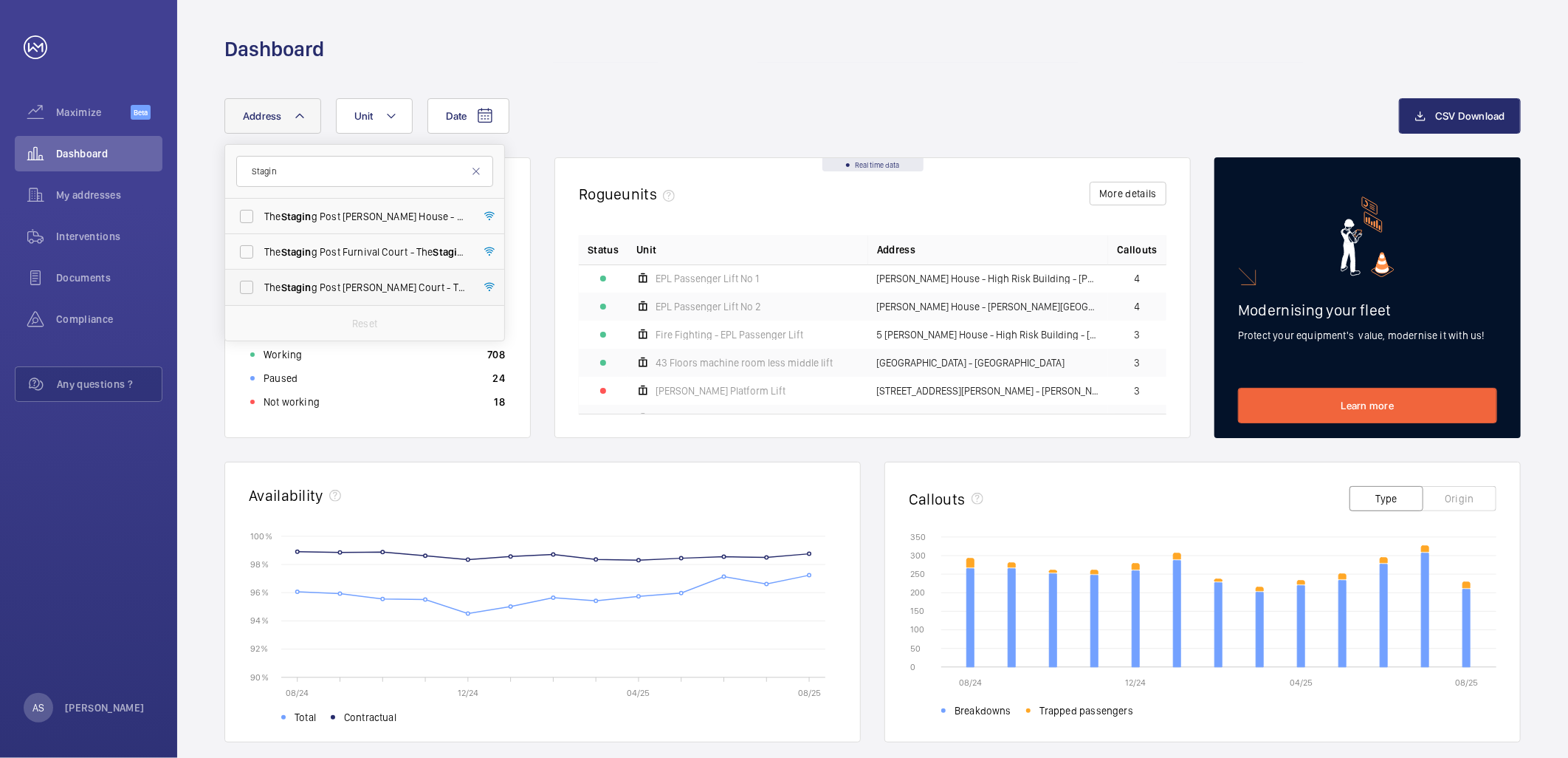
type input "Stagin"
click at [397, 285] on span "The Stagin g Post [PERSON_NAME] Court - [GEOGRAPHIC_DATA][PERSON_NAME]" at bounding box center [366, 288] width 203 height 15
click at [261, 285] on input "The Stagin g Post [PERSON_NAME] Court - [GEOGRAPHIC_DATA][PERSON_NAME]" at bounding box center [246, 287] width 30 height 30
checkbox input "true"
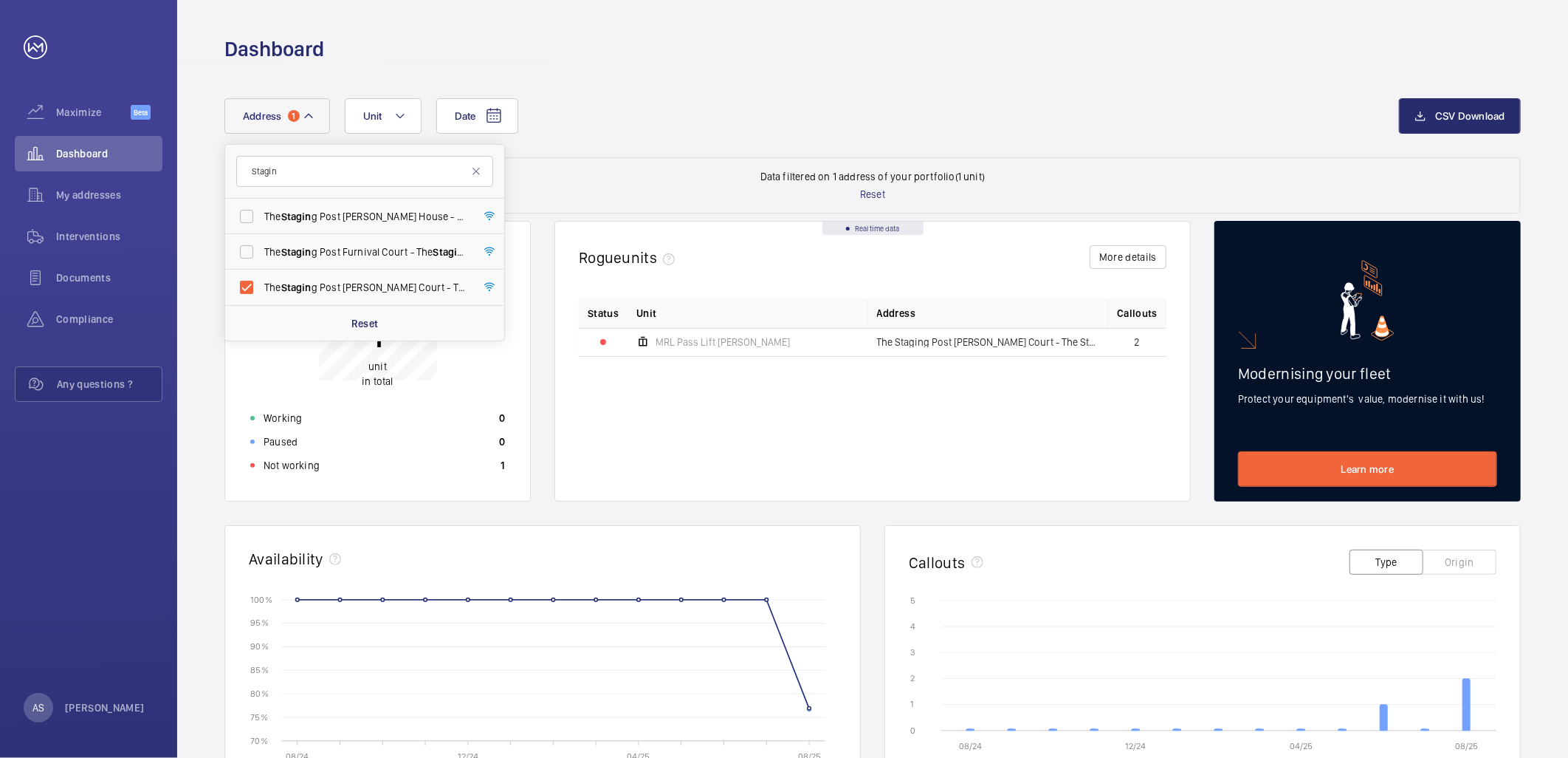
click at [587, 121] on div "Date Address [GEOGRAPHIC_DATA] g Post [PERSON_NAME][GEOGRAPHIC_DATA] - High Ris…" at bounding box center [812, 116] width 1174 height 36
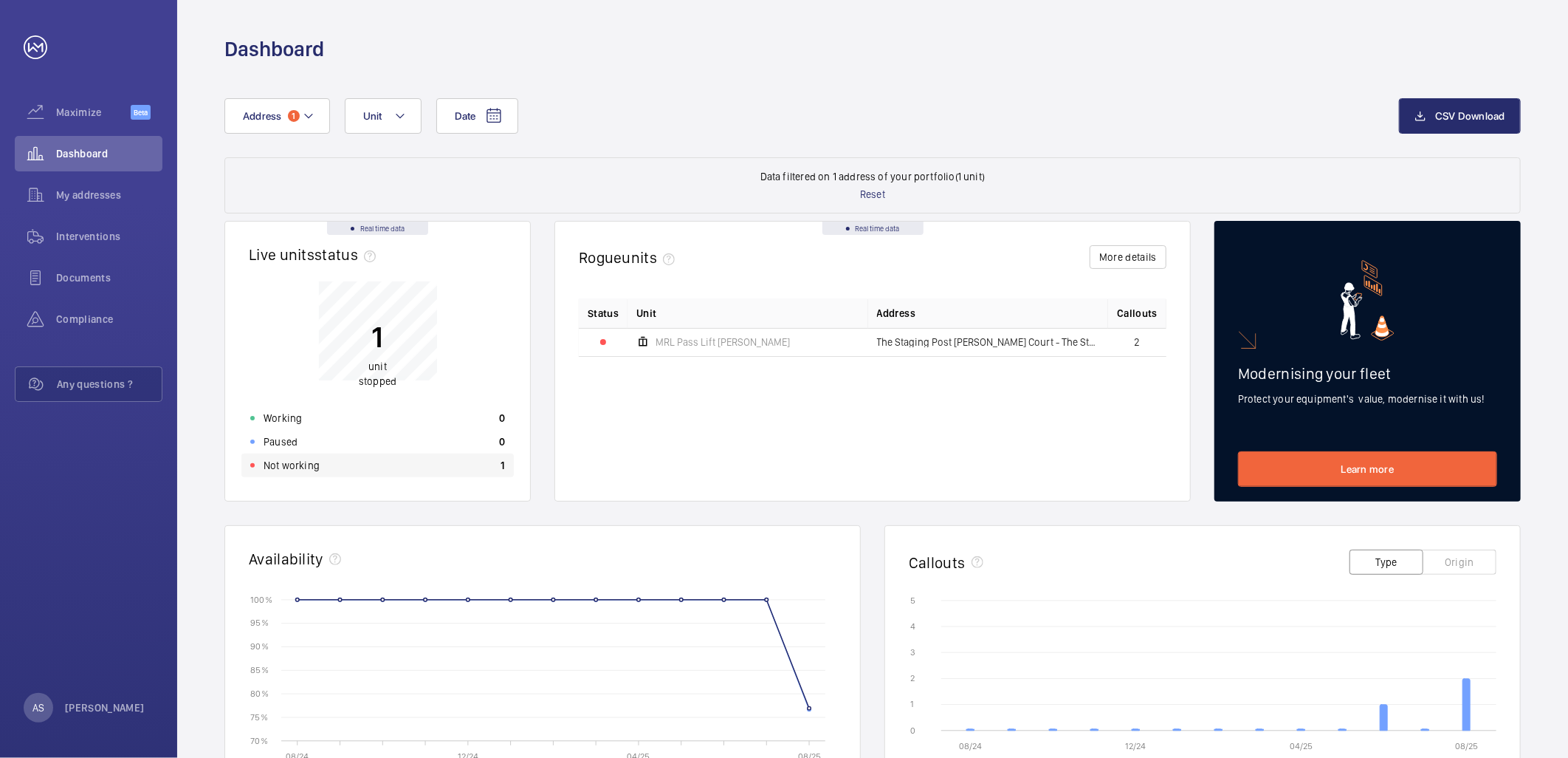
click at [335, 473] on div "Not working 1" at bounding box center [378, 465] width 272 height 23
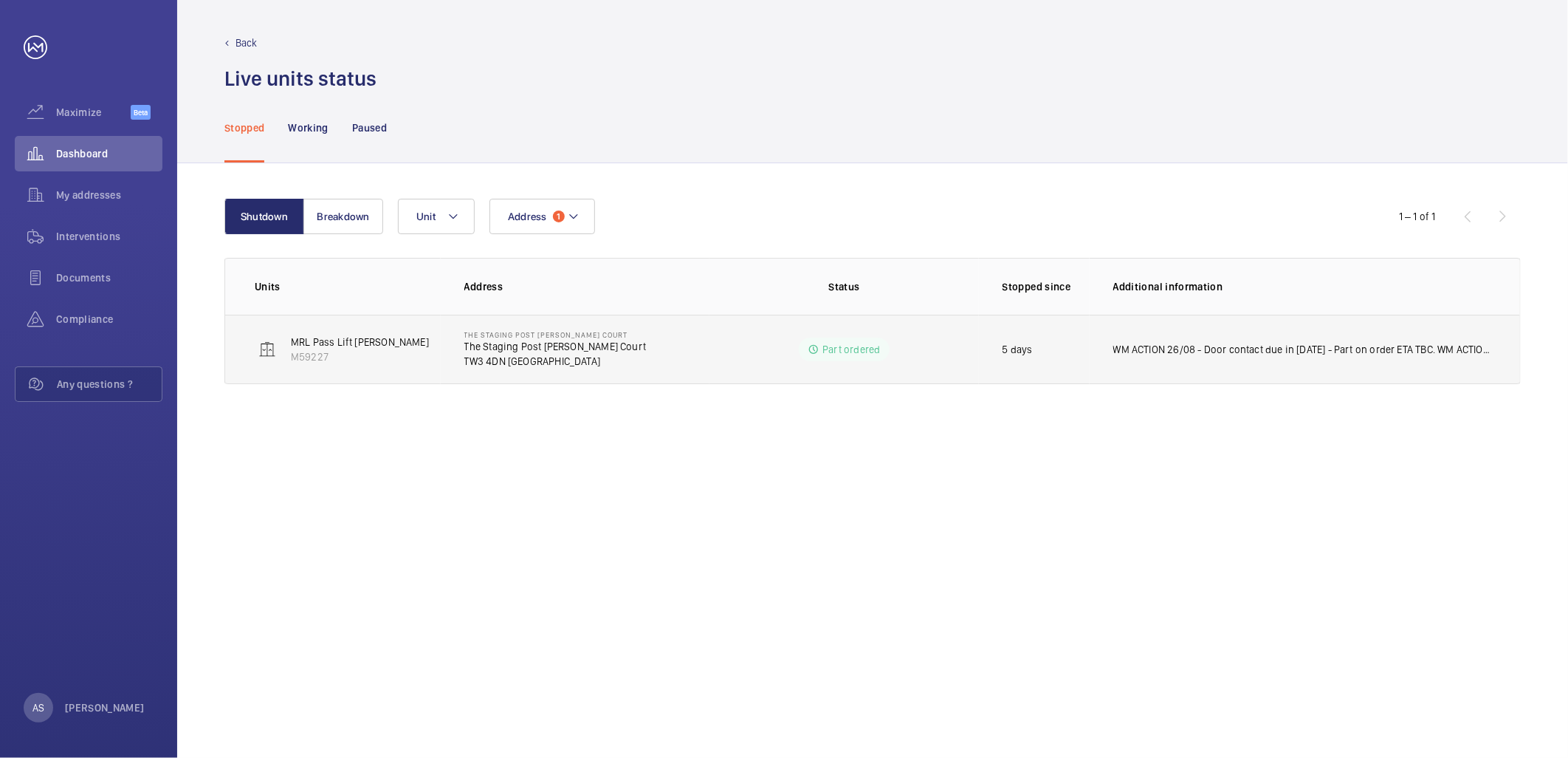
click at [1163, 342] on p "WM ACTION 26/08 - Door contact due in [DATE] - Part on order ETA TBC. WM ACTION…" at bounding box center [1302, 350] width 378 height 15
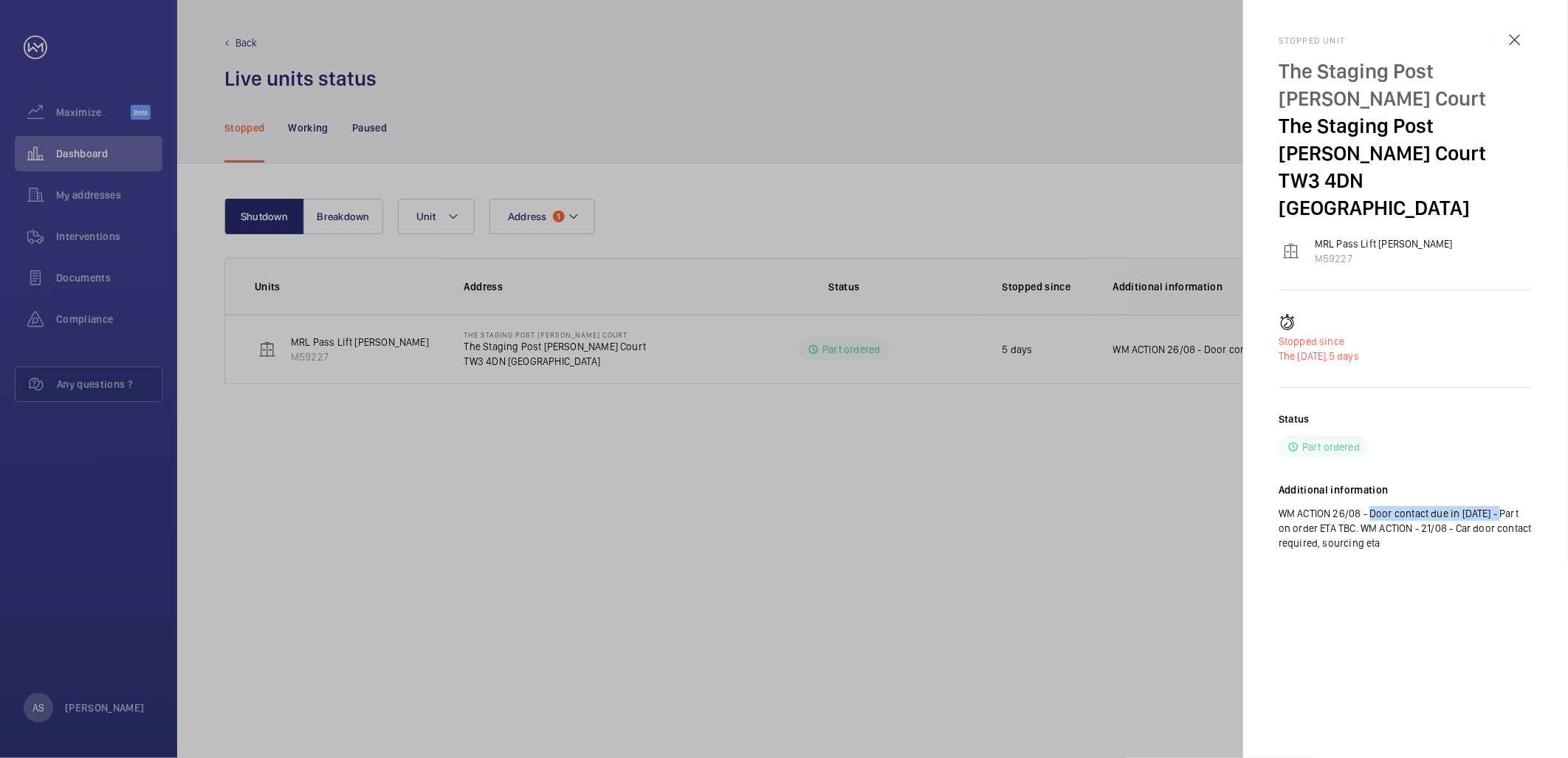
drag, startPoint x: 1366, startPoint y: 486, endPoint x: 1501, endPoint y: 482, distance: 135.1
click at [1501, 506] on p "WM ACTION 26/08 - Door contact due in [DATE] - Part on order ETA TBC. WM ACTION…" at bounding box center [1406, 528] width 254 height 45
copy p "Door contact due in [DATE]"
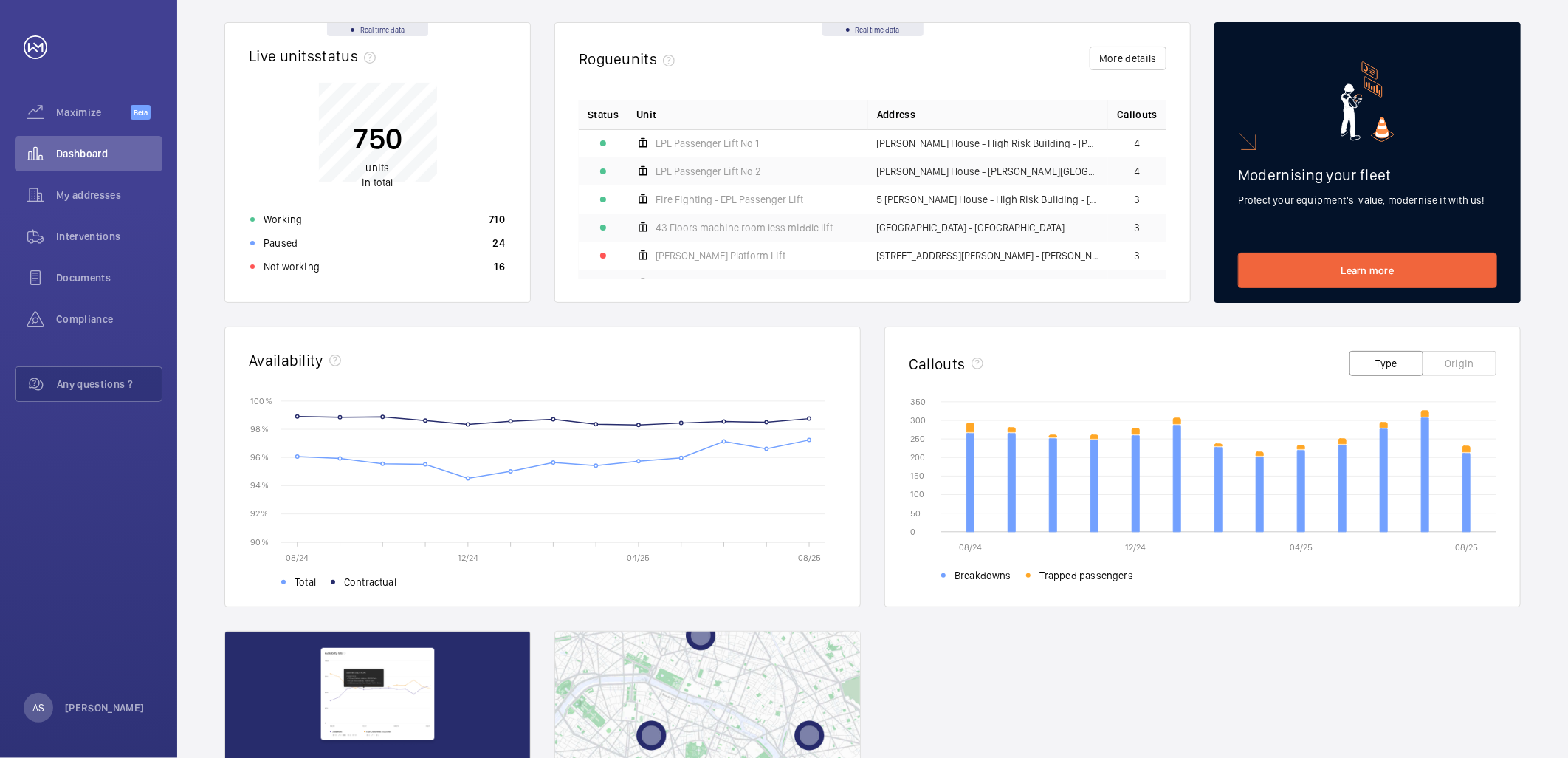
scroll to position [164, 0]
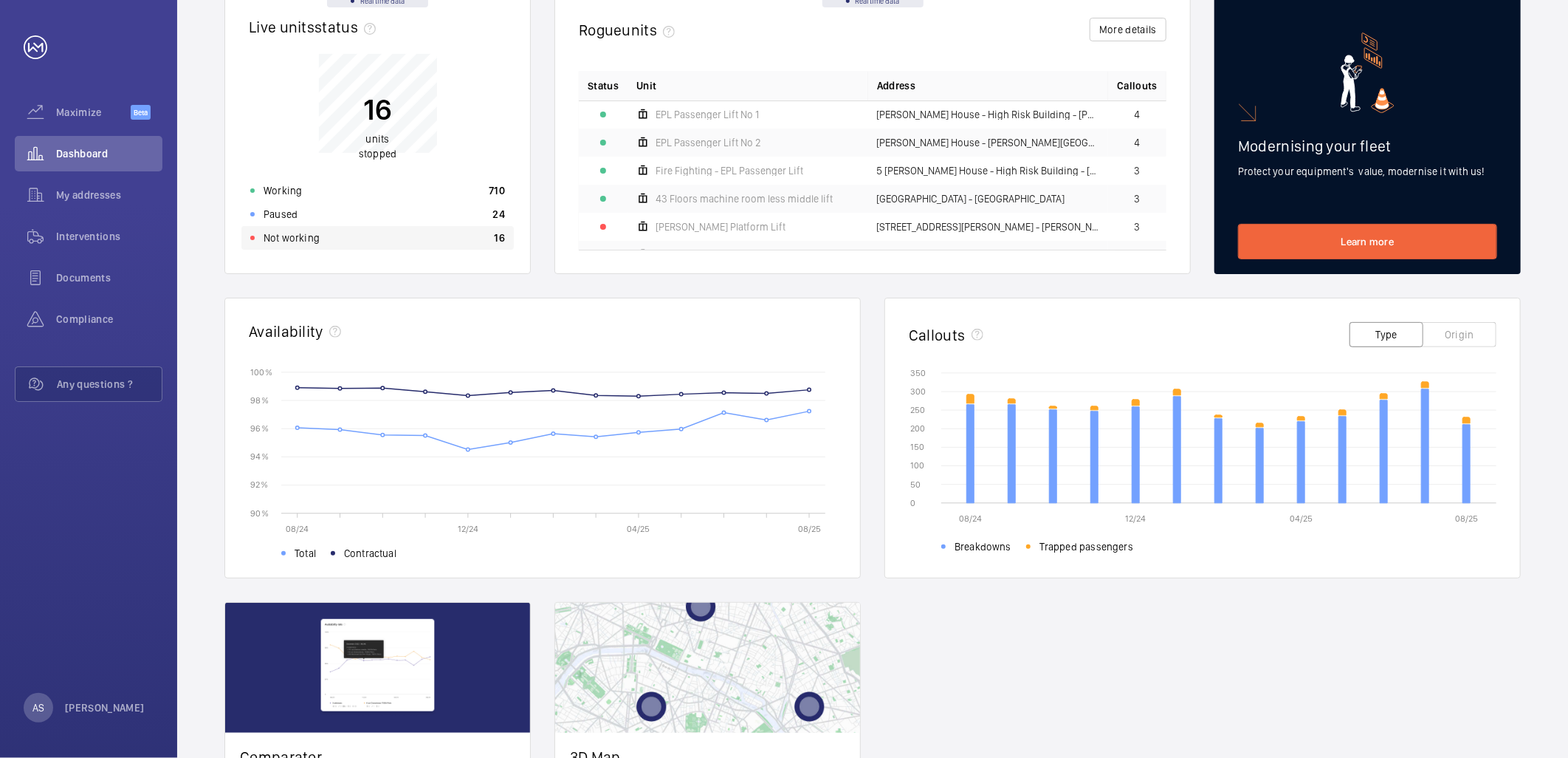
click at [311, 239] on p "Not working" at bounding box center [291, 238] width 56 height 15
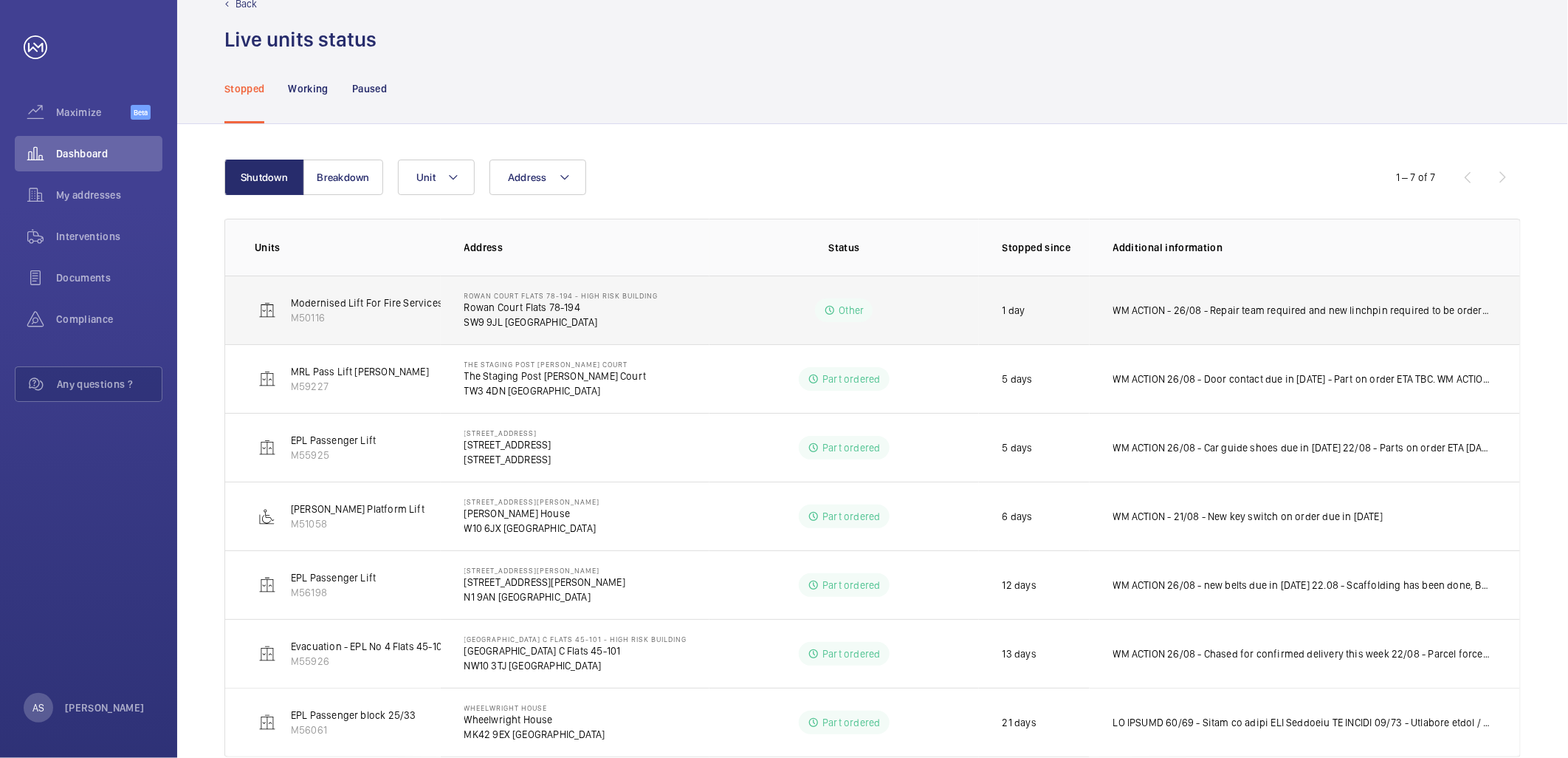
scroll to position [76, 0]
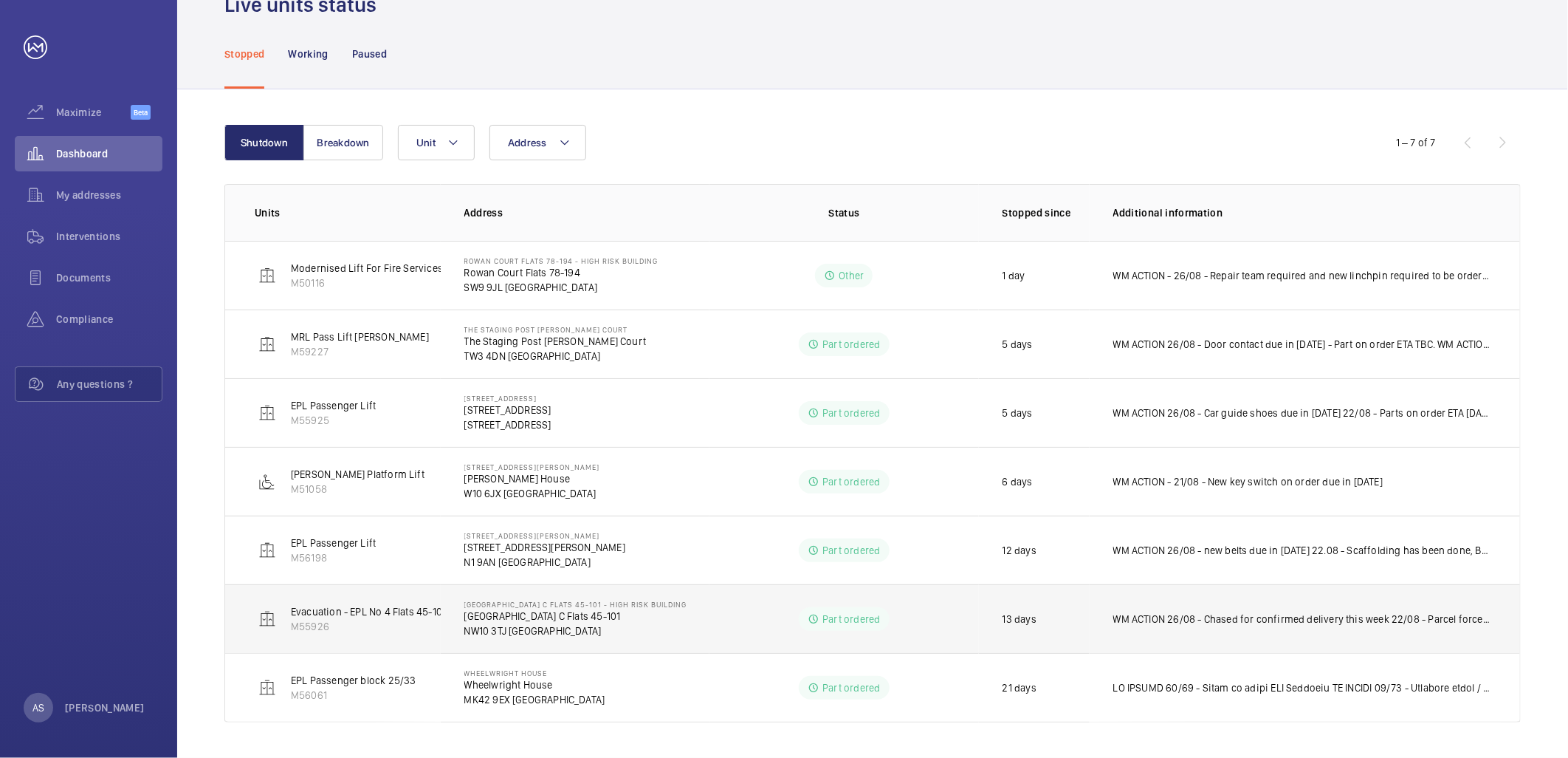
click at [1220, 626] on td "WM ACTION 26/08 - Chased for confirmed delivery this week 22/08 - Parcel force …" at bounding box center [1305, 619] width 431 height 69
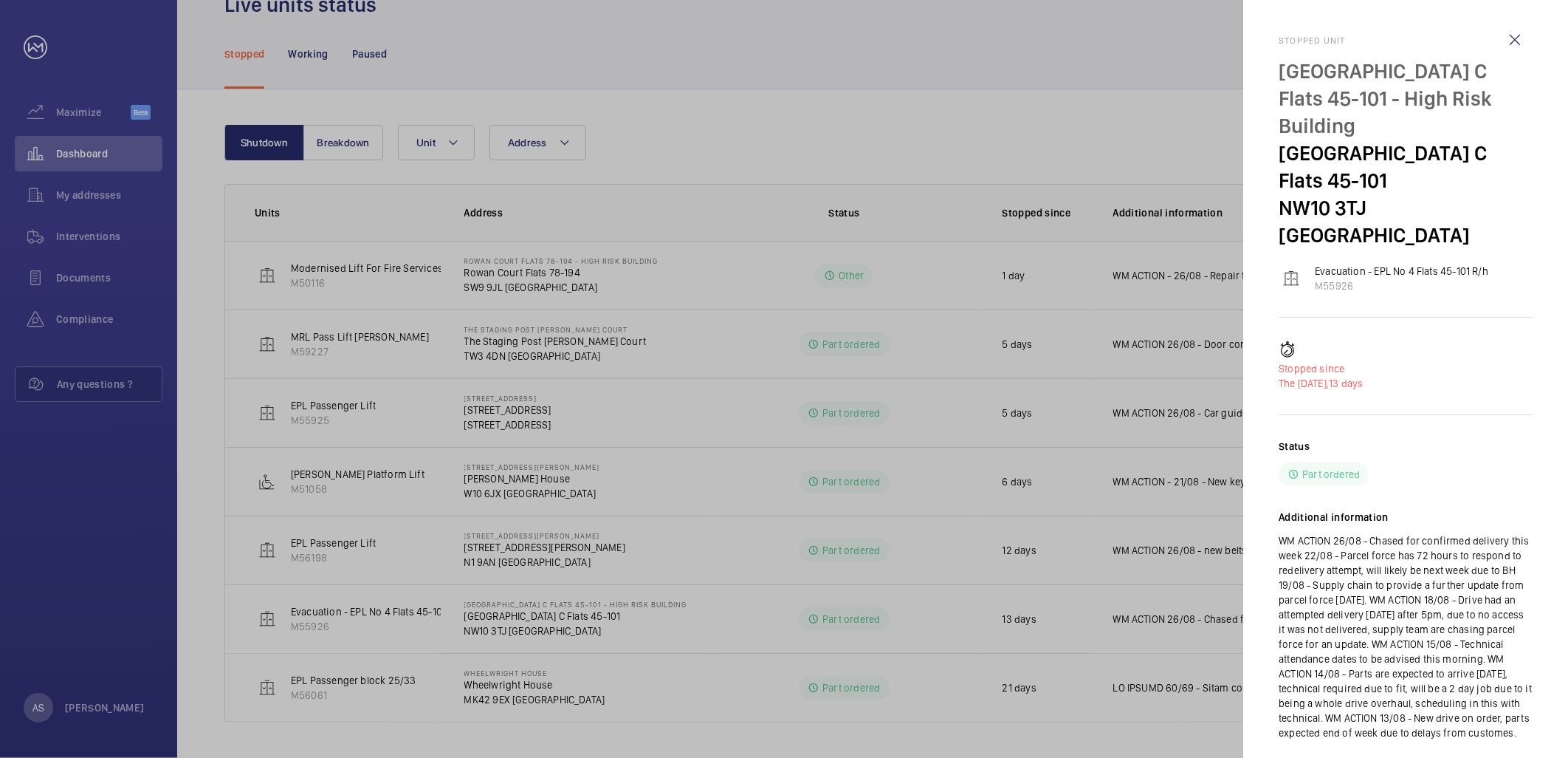
click at [862, 612] on div at bounding box center [784, 379] width 1568 height 758
